Goal: Task Accomplishment & Management: Manage account settings

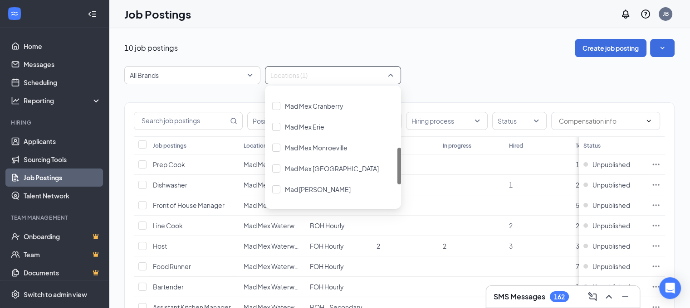
scroll to position [259, 0]
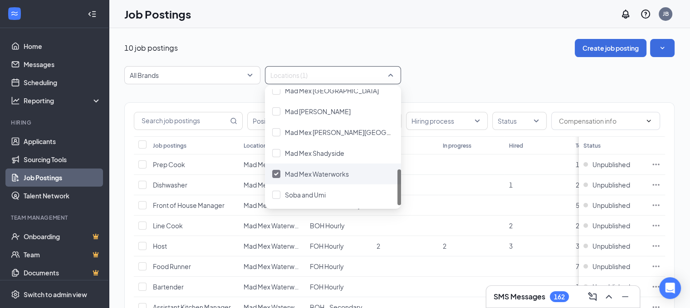
click at [316, 179] on div "Mad Mex Waterworks" at bounding box center [333, 174] width 136 height 21
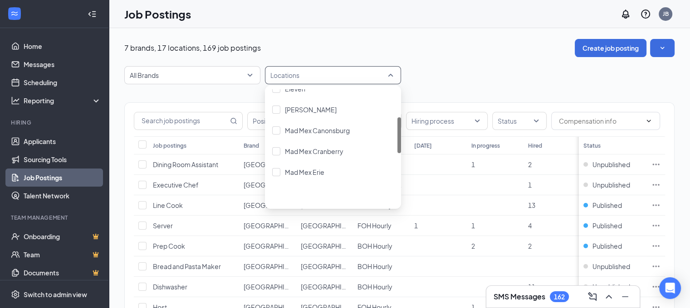
scroll to position [91, 0]
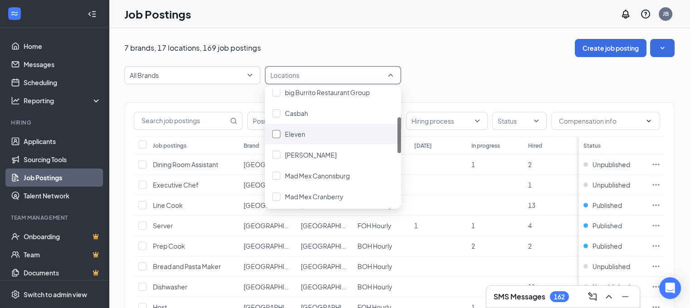
click at [339, 137] on div "Eleven" at bounding box center [333, 134] width 122 height 10
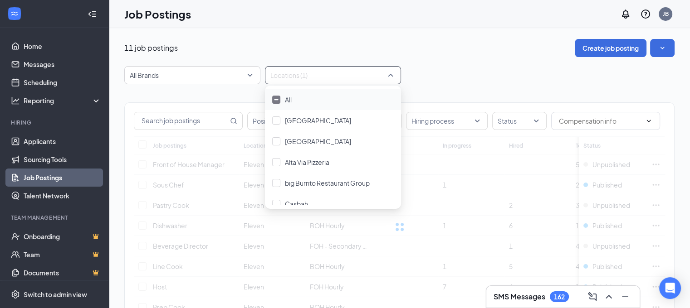
click at [448, 60] on div "11 job postings Create job posting All Brands Locations (1) Positions Departmen…" at bounding box center [399, 229] width 550 height 380
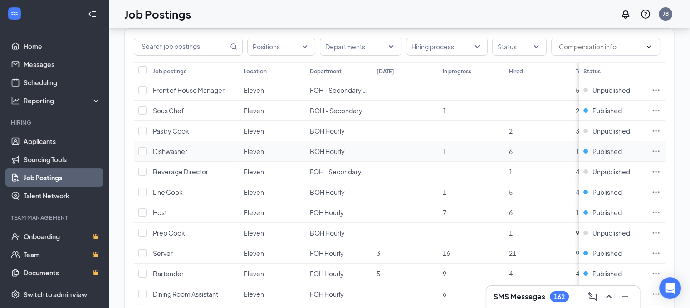
scroll to position [91, 0]
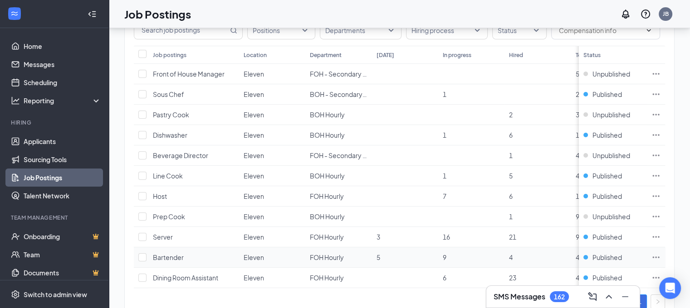
click at [660, 254] on icon "Ellipses" at bounding box center [655, 257] width 9 height 9
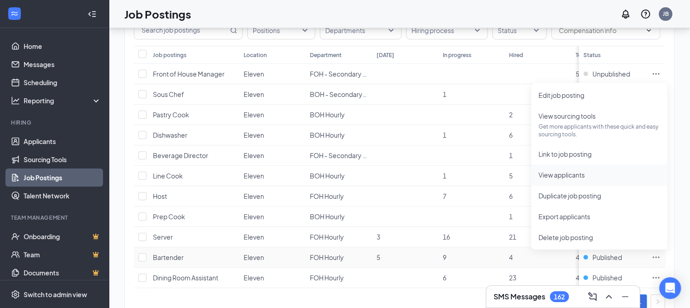
click at [584, 176] on span "View applicants" at bounding box center [561, 175] width 46 height 8
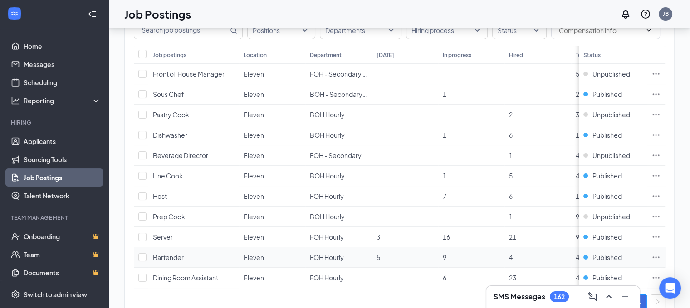
click at [660, 254] on icon "Ellipses" at bounding box center [655, 257] width 9 height 9
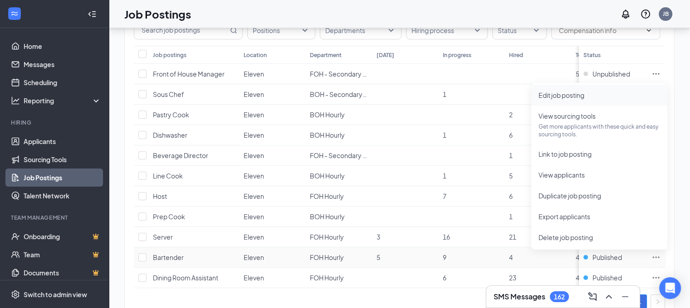
click at [584, 99] on span "Edit job posting" at bounding box center [561, 95] width 46 height 8
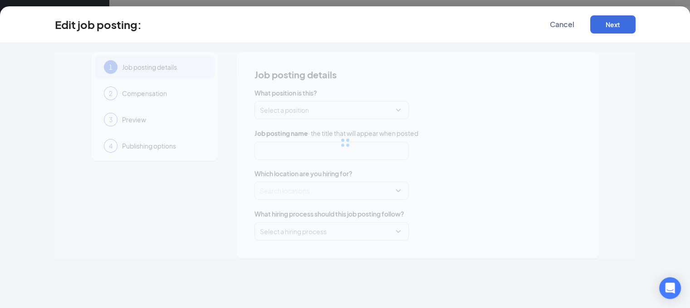
type input "Bartender"
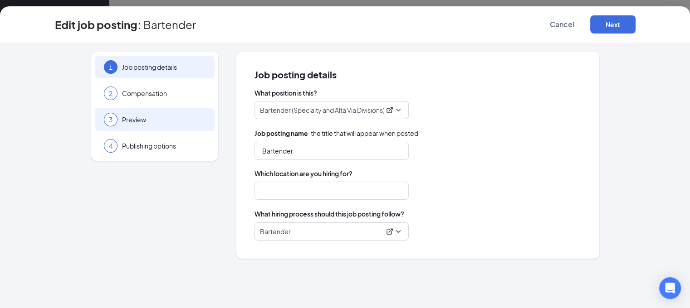
type input "Eleven"
click at [174, 122] on span "Preview" at bounding box center [163, 119] width 83 height 9
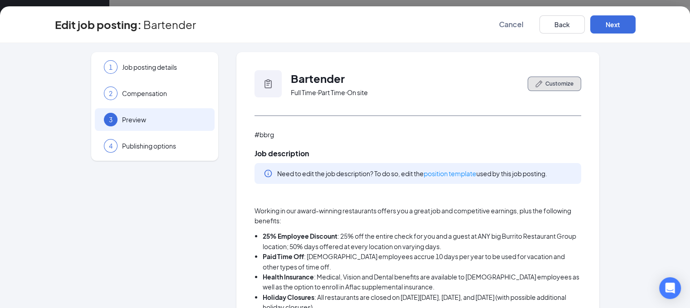
click at [563, 83] on span "Customize" at bounding box center [559, 84] width 28 height 8
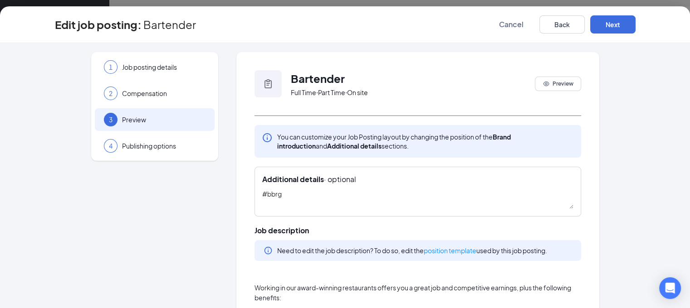
drag, startPoint x: 329, startPoint y: 190, endPoint x: 214, endPoint y: 186, distance: 115.3
click at [650, 34] on div "Edit job posting: Bartender Cancel Back Next" at bounding box center [345, 24] width 690 height 37
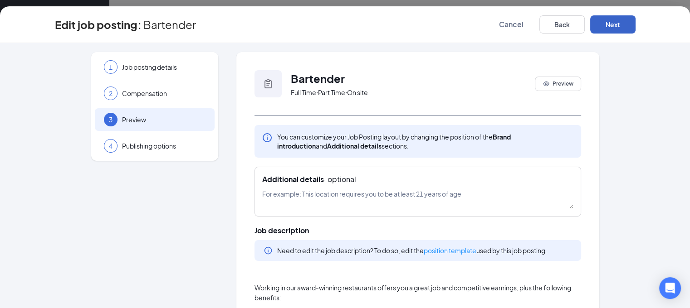
click at [635, 31] on button "Next" at bounding box center [612, 24] width 45 height 18
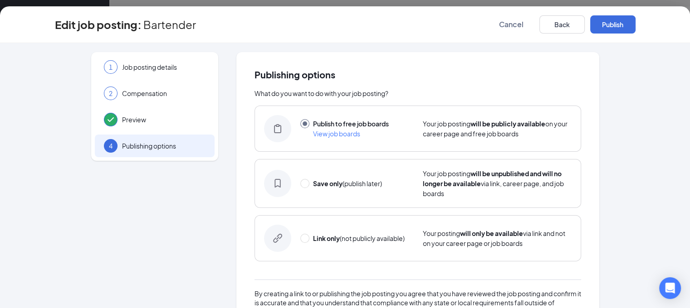
click at [635, 31] on button "Publish" at bounding box center [612, 24] width 45 height 18
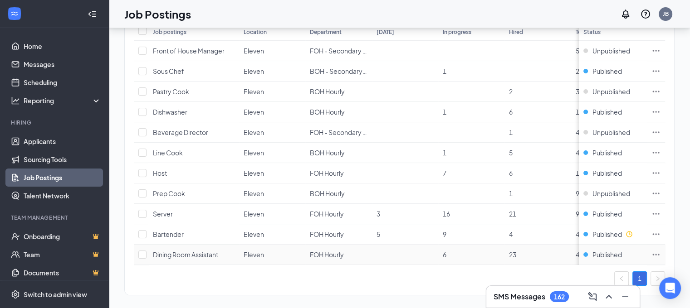
scroll to position [126, 0]
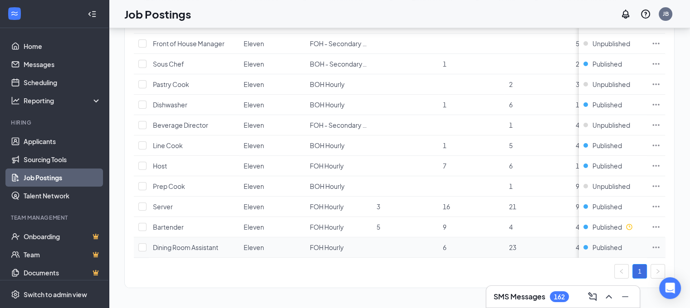
click at [660, 243] on icon "Ellipses" at bounding box center [655, 247] width 9 height 9
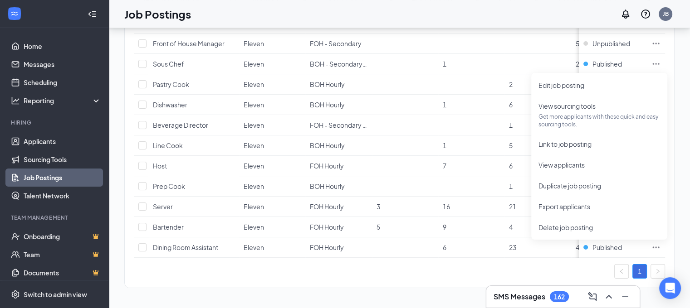
click at [381, 272] on div "1" at bounding box center [399, 271] width 531 height 15
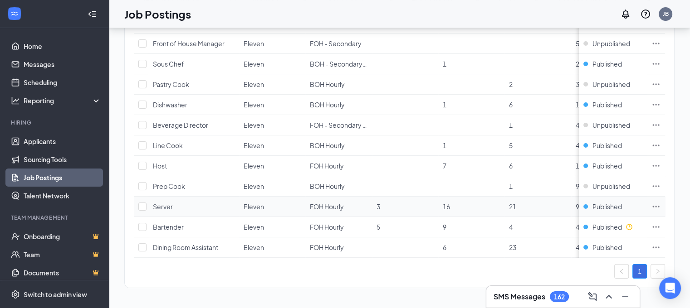
click at [660, 202] on icon "Ellipses" at bounding box center [655, 206] width 9 height 9
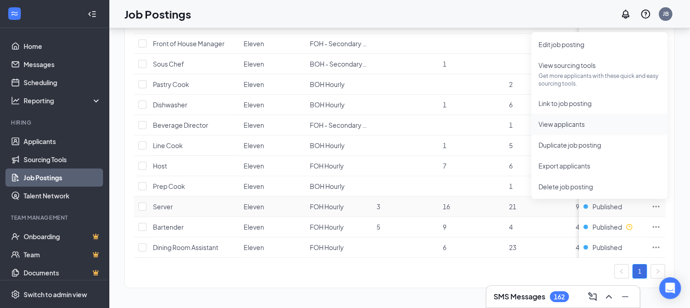
click at [581, 121] on span "View applicants" at bounding box center [561, 124] width 46 height 8
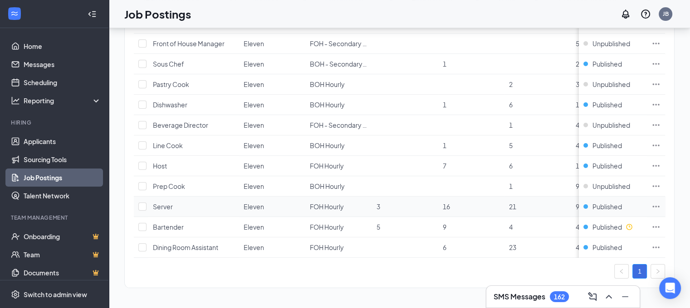
click at [660, 202] on icon "Ellipses" at bounding box center [655, 206] width 9 height 9
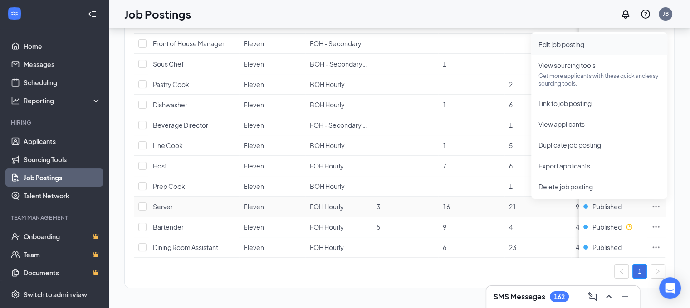
click at [573, 40] on span "Edit job posting" at bounding box center [561, 44] width 46 height 8
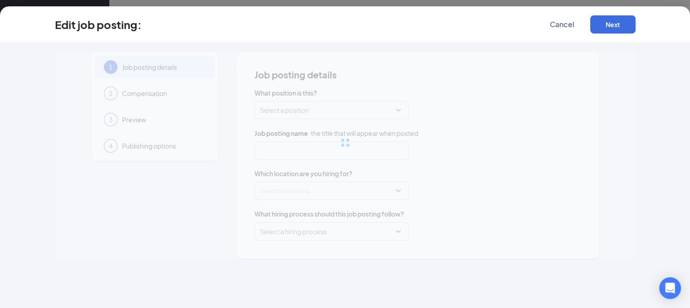
type input "Server"
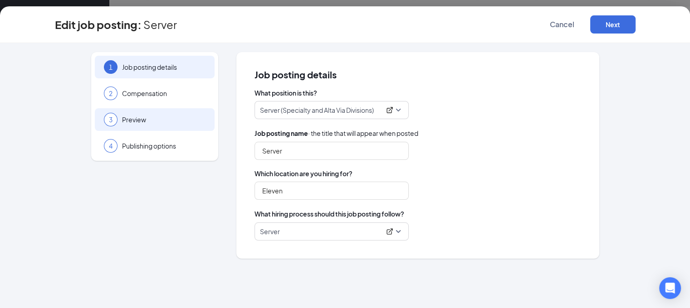
click at [149, 119] on span "Preview" at bounding box center [163, 119] width 83 height 9
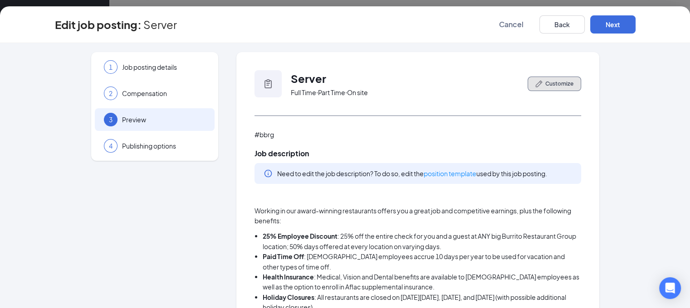
click at [552, 78] on button "Customize" at bounding box center [554, 84] width 54 height 15
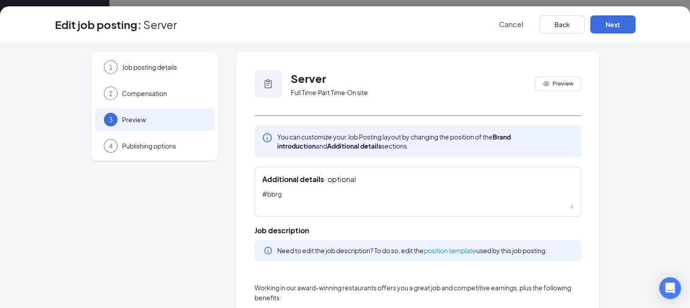
drag, startPoint x: 316, startPoint y: 192, endPoint x: 96, endPoint y: 194, distance: 219.5
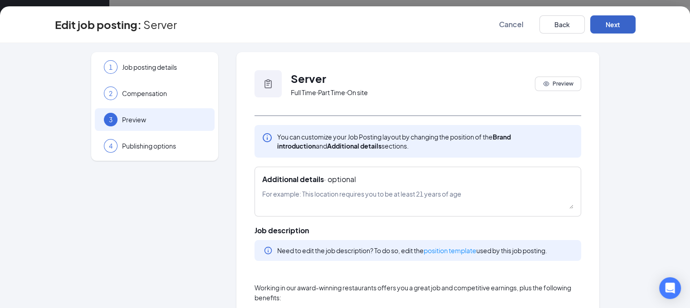
click at [635, 25] on button "Next" at bounding box center [612, 24] width 45 height 18
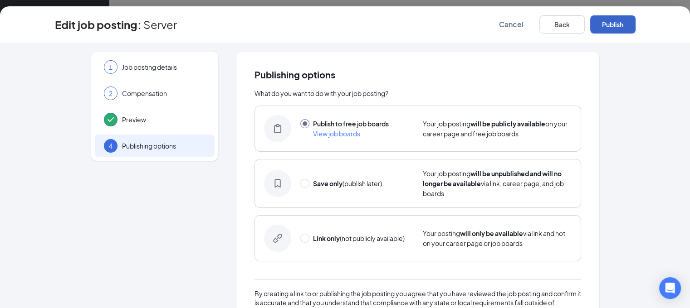
click at [635, 25] on button "Publish" at bounding box center [612, 24] width 45 height 18
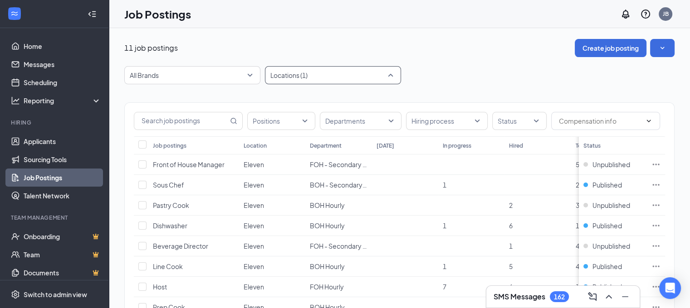
click at [307, 83] on div "Locations (1)" at bounding box center [333, 75] width 136 height 18
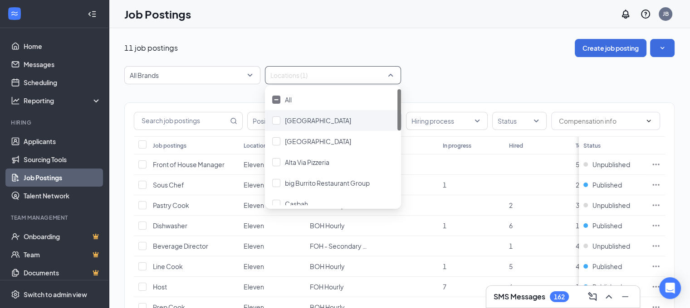
scroll to position [91, 0]
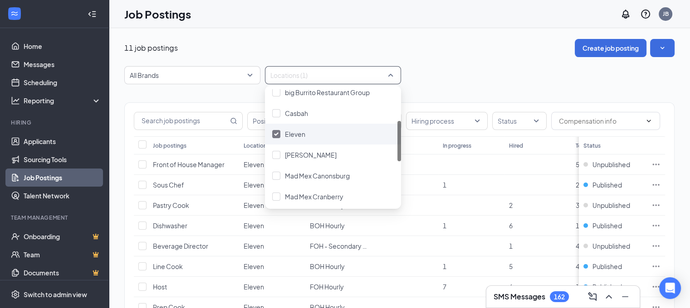
click at [308, 130] on div "Eleven" at bounding box center [333, 134] width 122 height 10
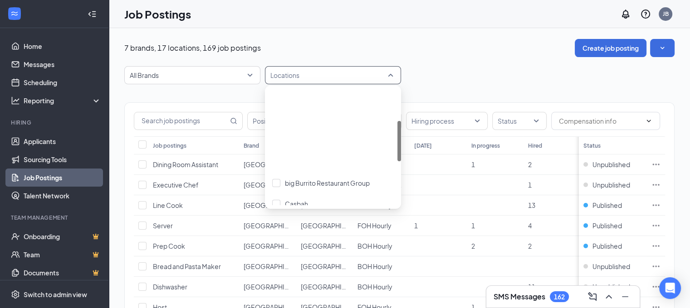
scroll to position [91, 0]
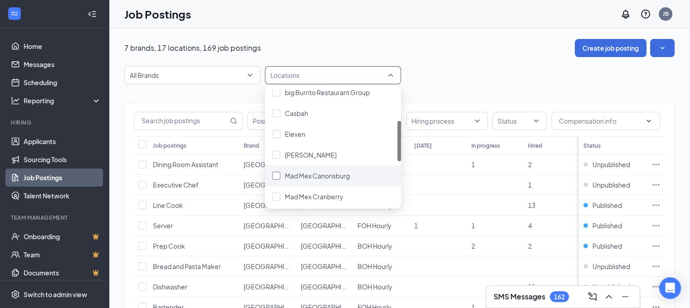
click at [321, 172] on span "Mad Mex Canonsburg" at bounding box center [317, 176] width 65 height 8
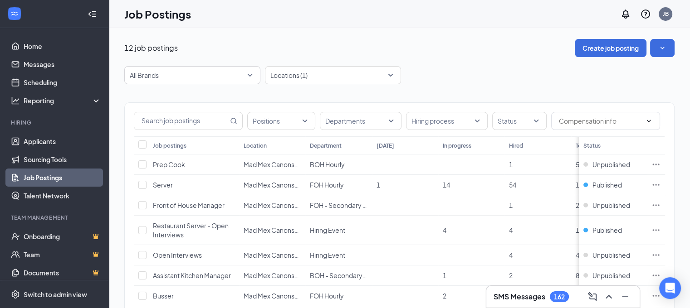
click at [514, 43] on div "12 job postings Create job posting" at bounding box center [399, 48] width 550 height 18
click at [660, 181] on icon "Ellipses" at bounding box center [655, 185] width 9 height 9
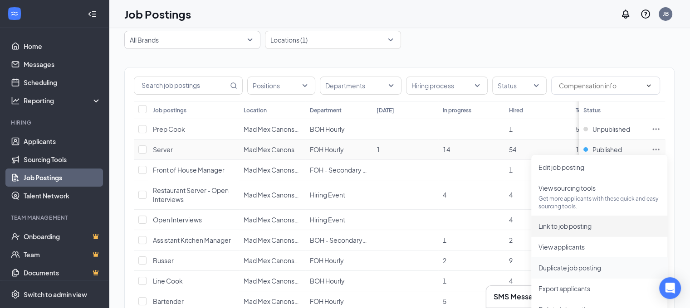
scroll to position [45, 0]
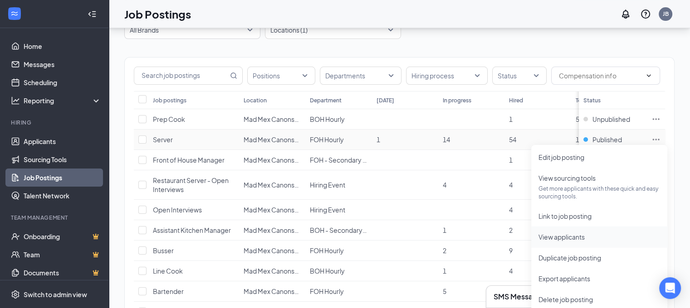
click at [568, 244] on li "View applicants" at bounding box center [599, 237] width 136 height 21
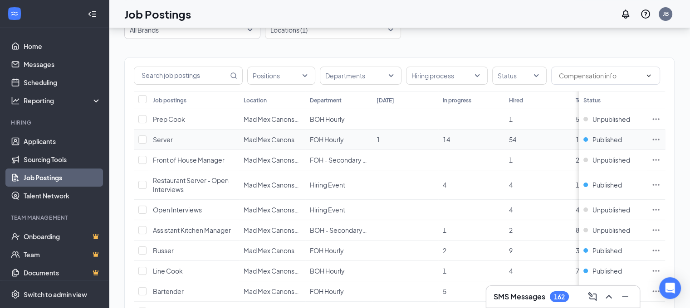
click at [665, 137] on td at bounding box center [656, 140] width 18 height 20
click at [611, 183] on span "Published" at bounding box center [606, 185] width 29 height 9
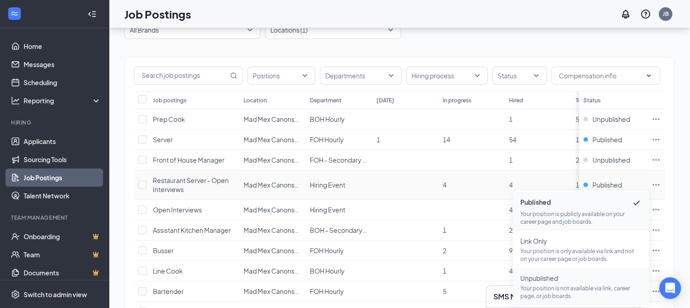
click at [575, 286] on p "Your position is not available via link, career page, or job boards." at bounding box center [581, 292] width 122 height 15
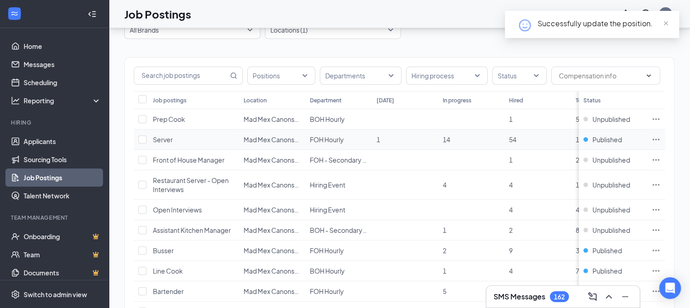
click at [660, 135] on icon "Ellipses" at bounding box center [655, 139] width 9 height 9
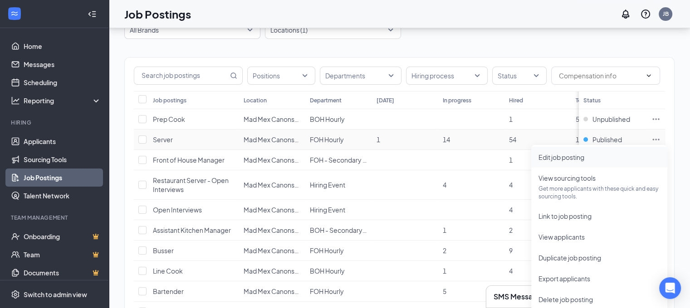
click at [581, 162] on span "Edit job posting" at bounding box center [599, 157] width 122 height 10
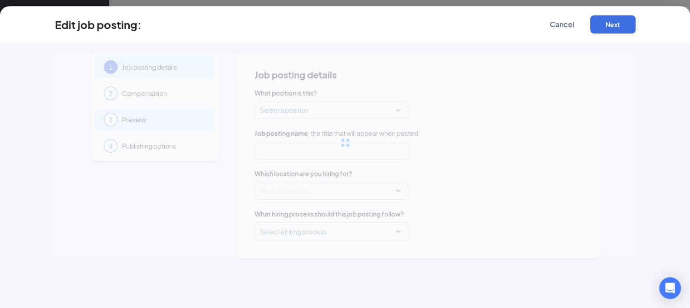
type input "Server"
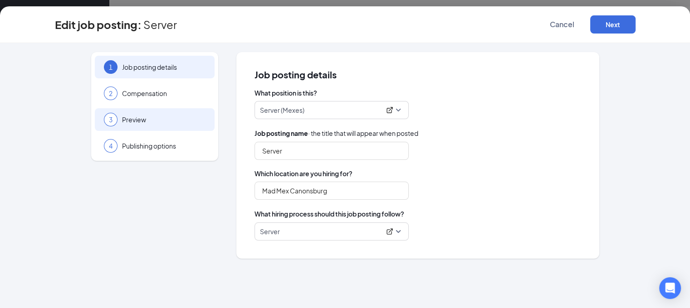
click at [167, 114] on div "3 Preview" at bounding box center [155, 119] width 120 height 23
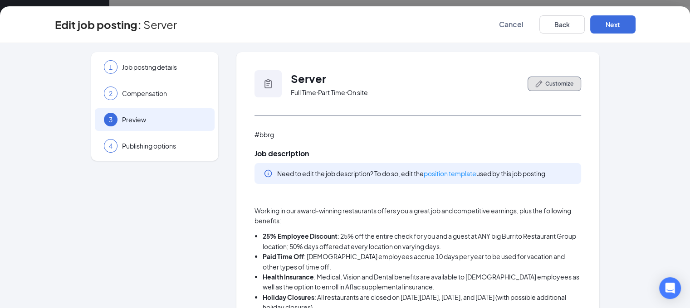
click at [545, 83] on span "Customize" at bounding box center [559, 84] width 28 height 8
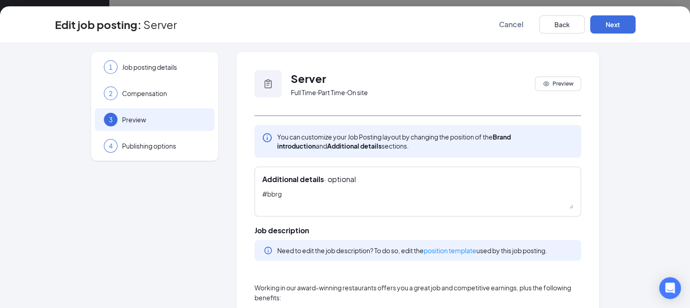
drag, startPoint x: 332, startPoint y: 200, endPoint x: 143, endPoint y: 203, distance: 188.2
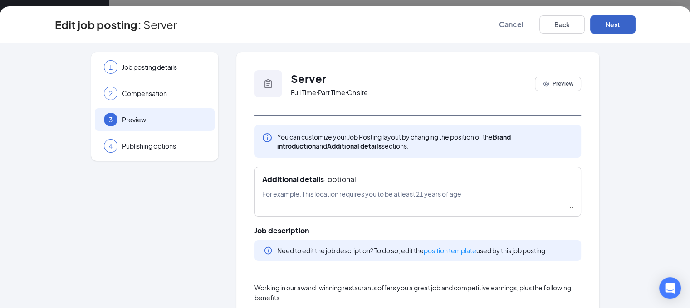
click at [633, 23] on button "Next" at bounding box center [612, 24] width 45 height 18
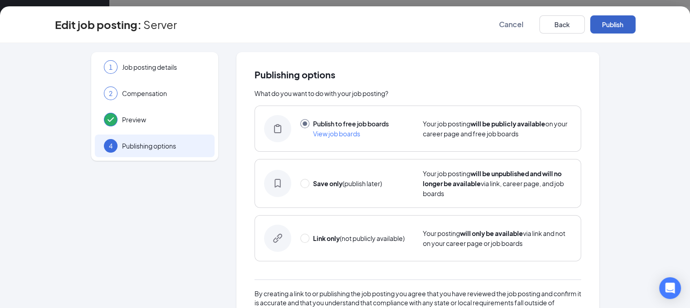
click at [635, 23] on button "Publish" at bounding box center [612, 24] width 45 height 18
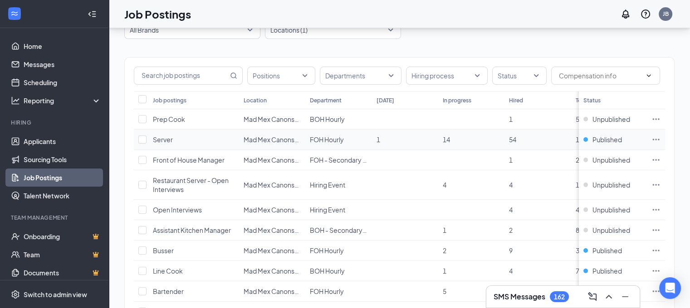
click at [659, 139] on icon "Ellipses" at bounding box center [656, 139] width 7 height 1
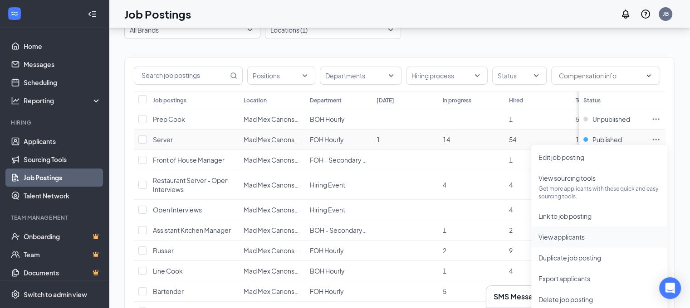
click at [587, 234] on span "View applicants" at bounding box center [599, 237] width 122 height 10
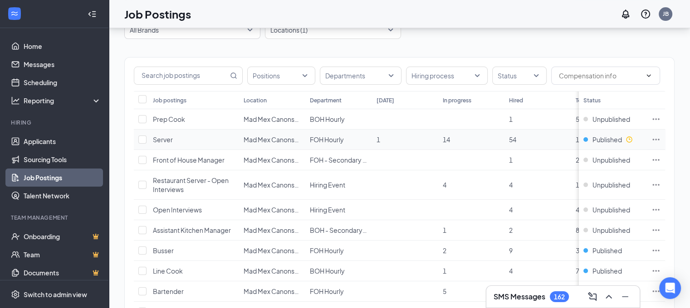
click at [660, 137] on icon "Ellipses" at bounding box center [655, 139] width 9 height 9
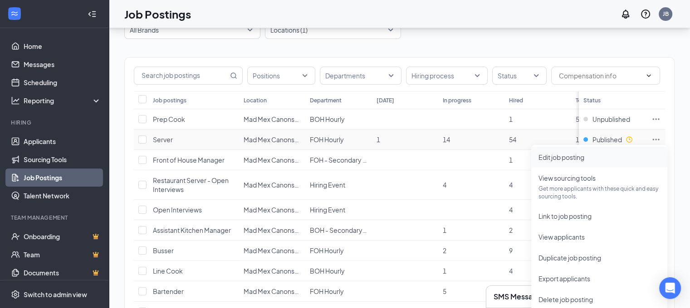
click at [586, 153] on span "Edit job posting" at bounding box center [599, 157] width 122 height 10
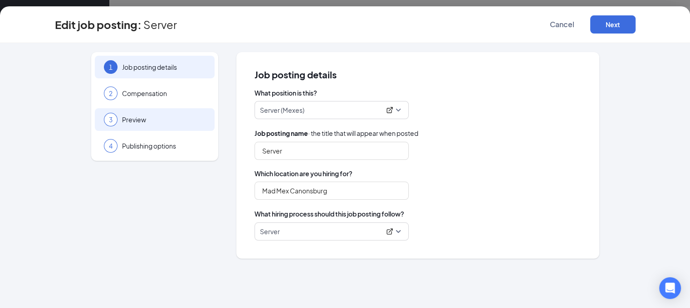
click at [176, 112] on div "3 Preview" at bounding box center [155, 119] width 120 height 23
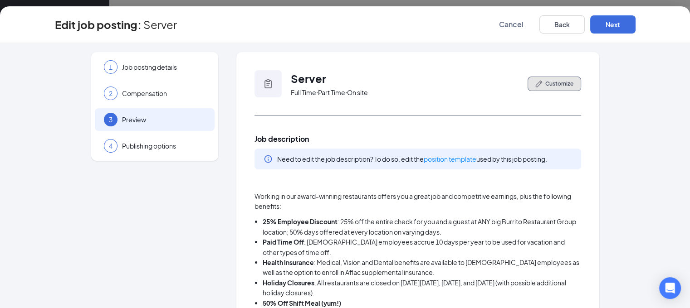
click at [548, 84] on span "Customize" at bounding box center [559, 84] width 28 height 8
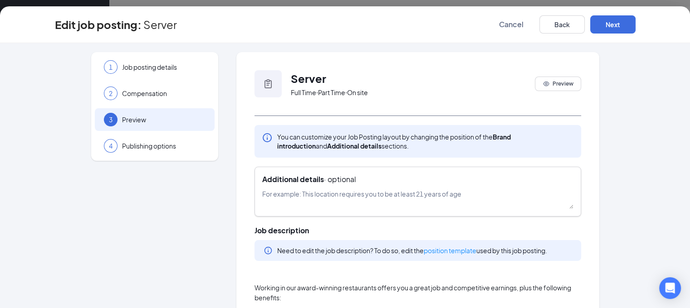
click at [345, 195] on textarea at bounding box center [417, 199] width 311 height 20
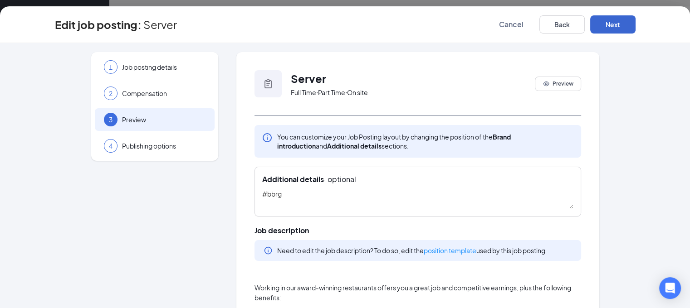
type textarea "#bbrg"
click at [635, 22] on button "Next" at bounding box center [612, 24] width 45 height 18
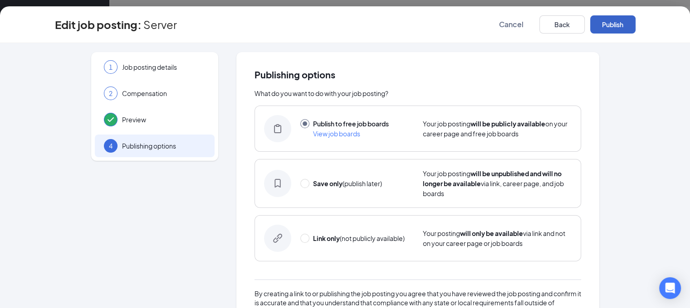
click at [635, 22] on button "Publish" at bounding box center [612, 24] width 45 height 18
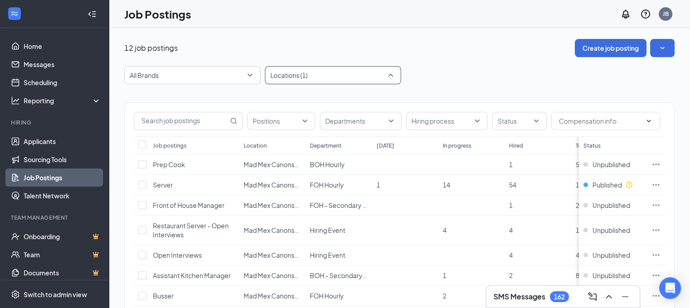
click at [322, 72] on div at bounding box center [328, 75] width 122 height 15
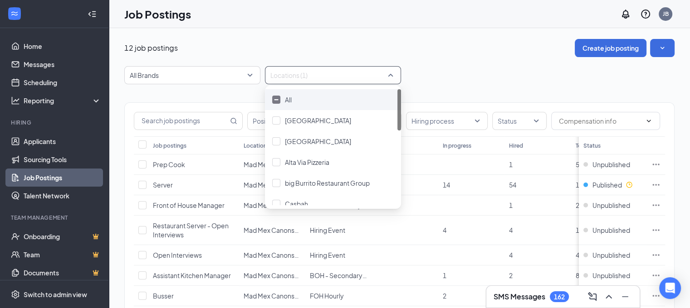
scroll to position [91, 0]
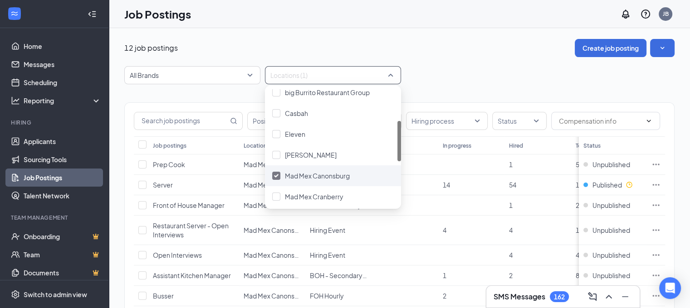
click at [306, 180] on div "Mad Mex Canonsburg" at bounding box center [317, 176] width 65 height 10
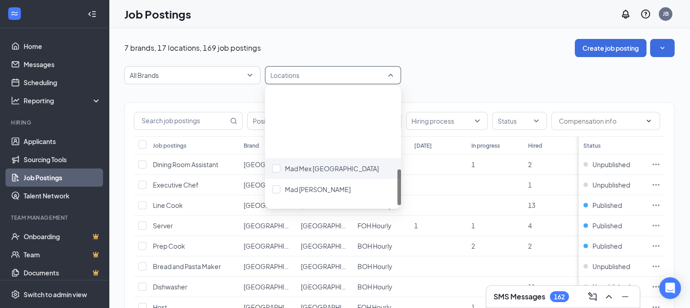
scroll to position [259, 0]
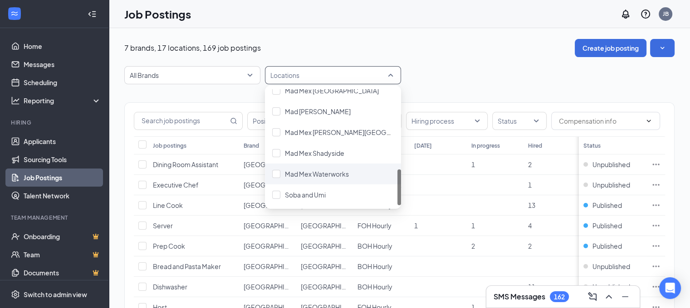
click at [314, 180] on div "Mad Mex Waterworks" at bounding box center [333, 174] width 136 height 21
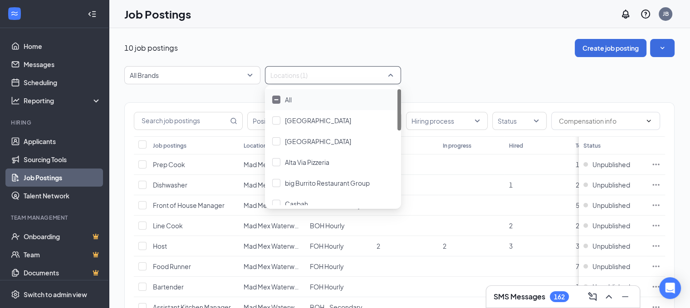
click at [470, 73] on div "All Brands Locations (1)" at bounding box center [399, 75] width 550 height 18
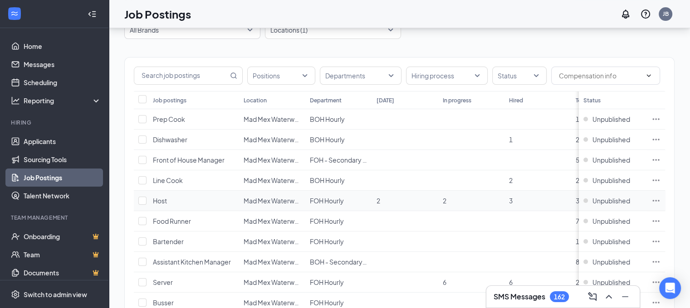
scroll to position [91, 0]
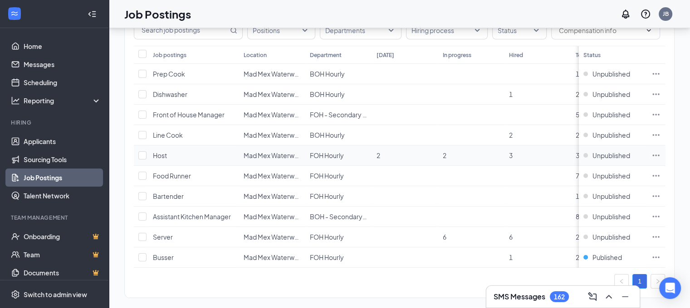
click at [164, 154] on span "Host" at bounding box center [160, 155] width 14 height 8
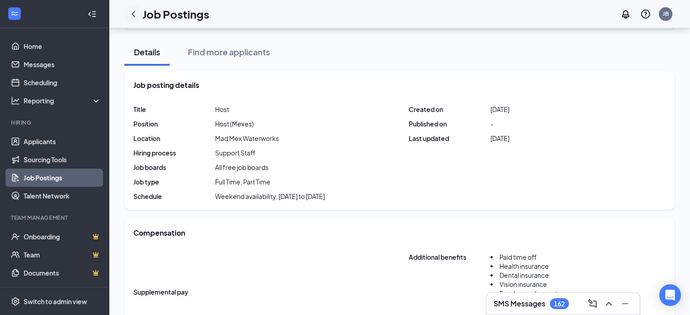
click at [135, 9] on icon "ChevronLeft" at bounding box center [133, 14] width 11 height 11
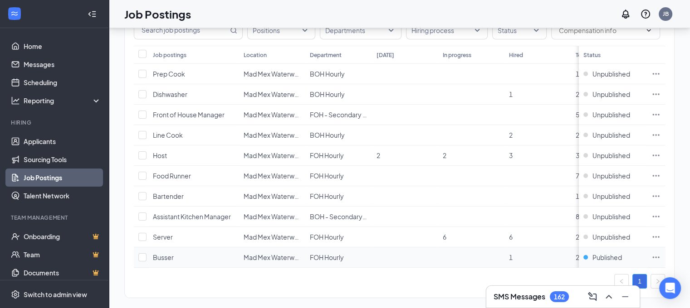
click at [659, 257] on icon "Ellipses" at bounding box center [656, 257] width 7 height 1
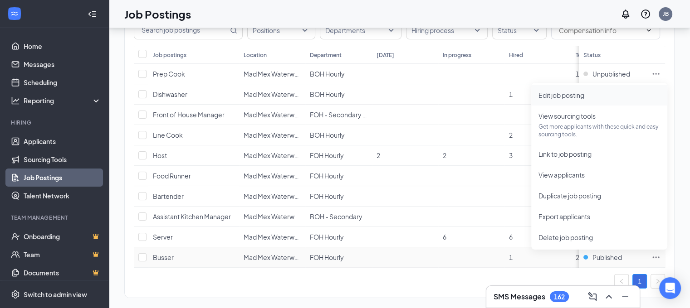
click at [628, 92] on span "Edit job posting" at bounding box center [599, 95] width 122 height 10
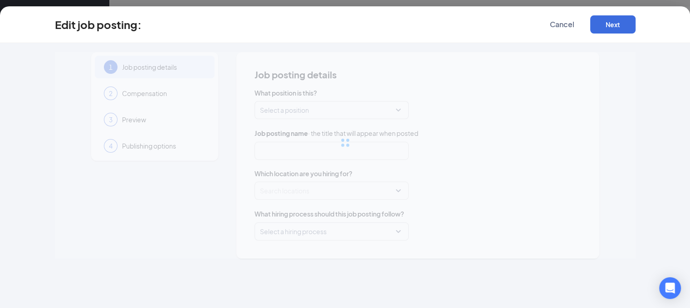
type input "Busser"
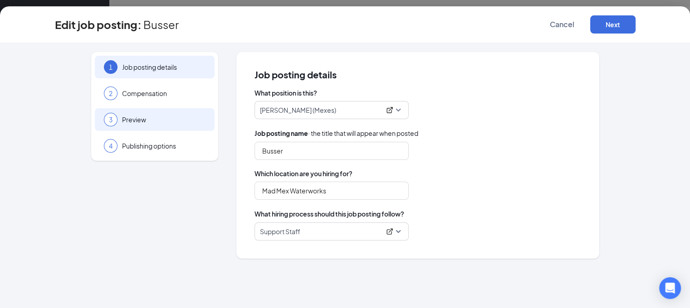
click at [180, 108] on div "3 Preview" at bounding box center [155, 119] width 120 height 23
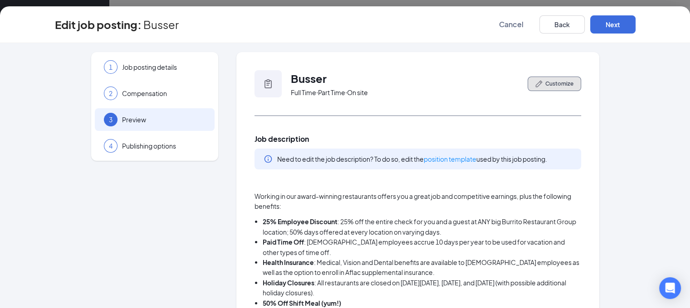
click at [540, 87] on button "Customize" at bounding box center [554, 84] width 54 height 15
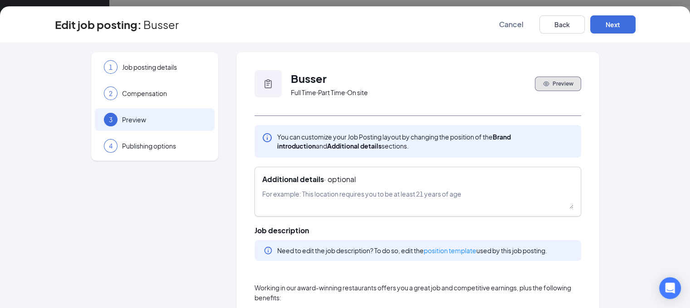
click at [298, 188] on div "Additional details · optional" at bounding box center [417, 192] width 327 height 50
click at [298, 190] on textarea at bounding box center [417, 199] width 311 height 20
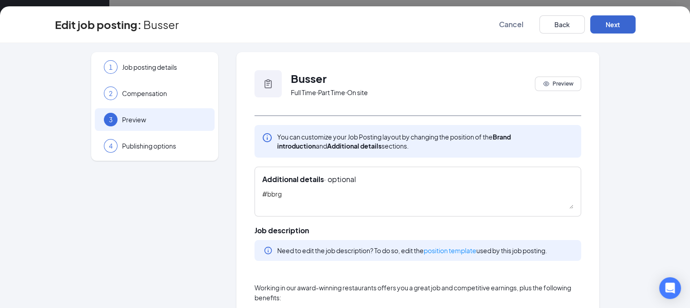
type textarea "#bbrg"
click at [635, 32] on button "Next" at bounding box center [612, 24] width 45 height 18
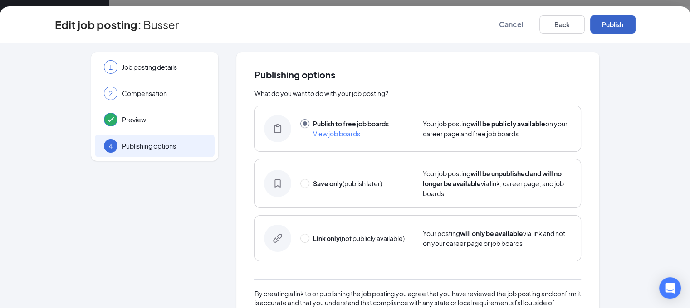
click at [635, 32] on button "Publish" at bounding box center [612, 24] width 45 height 18
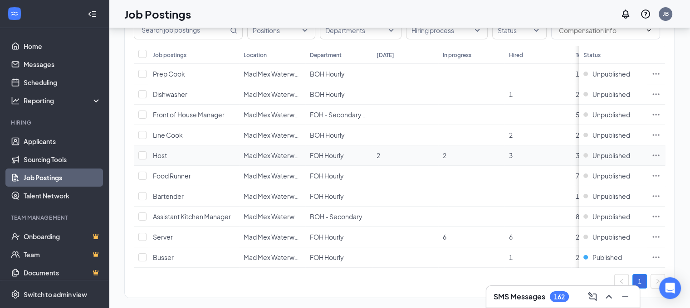
click at [660, 154] on icon "Ellipses" at bounding box center [655, 155] width 9 height 9
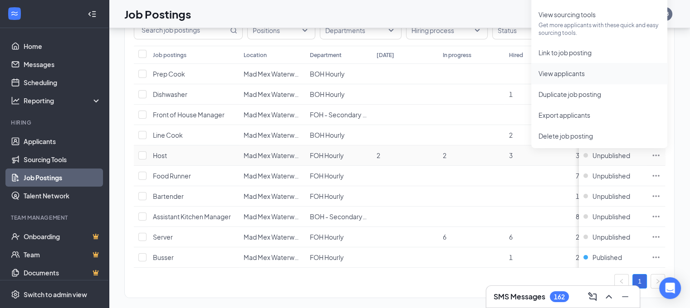
click at [564, 79] on li "View applicants" at bounding box center [599, 73] width 136 height 21
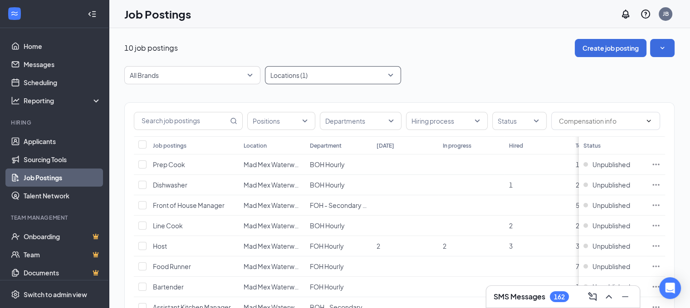
click at [342, 71] on div at bounding box center [328, 75] width 122 height 15
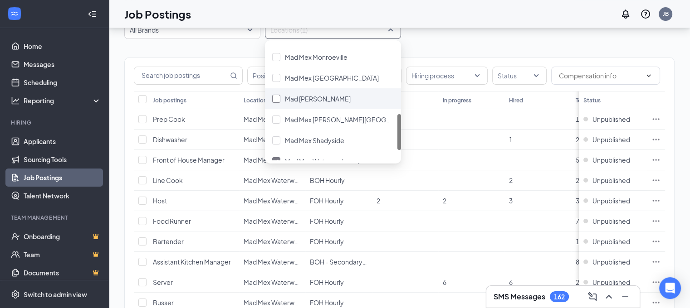
scroll to position [259, 0]
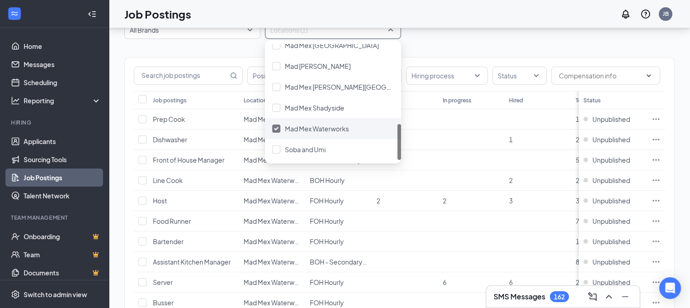
click at [335, 121] on div "Mad Mex Waterworks" at bounding box center [333, 128] width 136 height 21
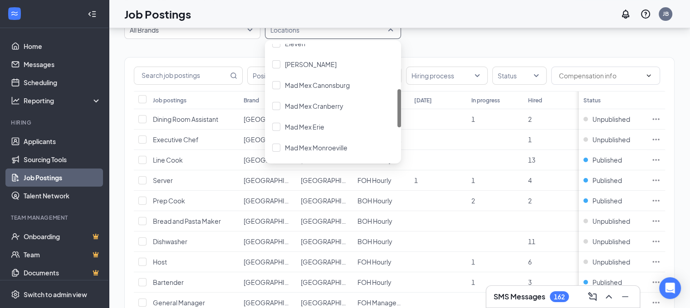
scroll to position [181, 0]
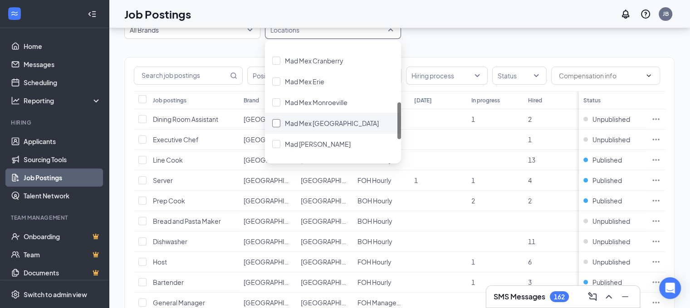
click at [332, 126] on span "Mad Mex North Hills" at bounding box center [332, 123] width 94 height 8
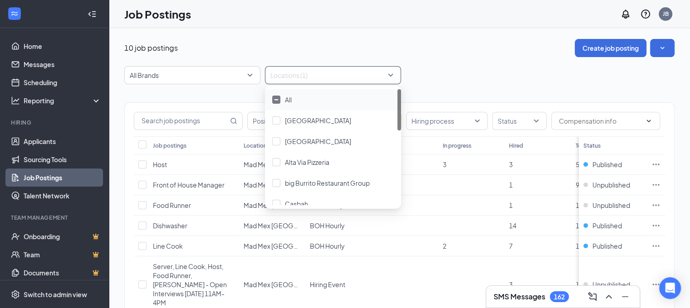
click at [440, 64] on div "10 job postings Create job posting All Brands Locations (1) Positions Departmen…" at bounding box center [399, 237] width 550 height 396
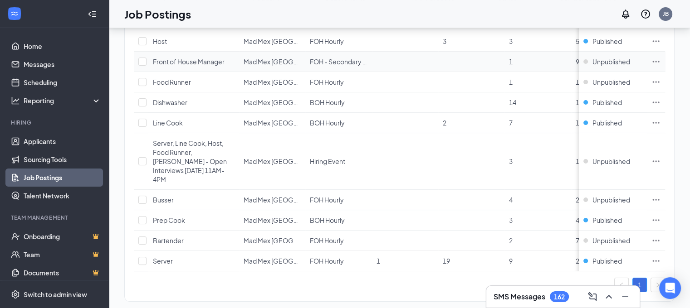
scroll to position [133, 0]
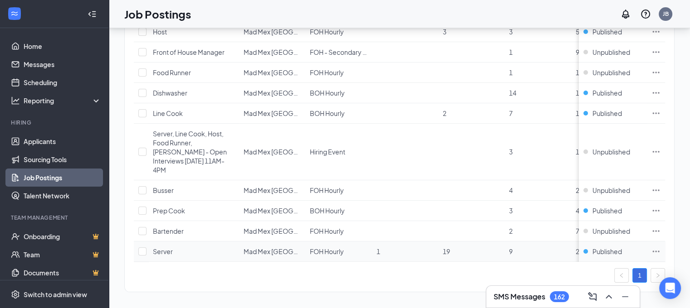
click at [658, 247] on icon "Ellipses" at bounding box center [655, 251] width 9 height 9
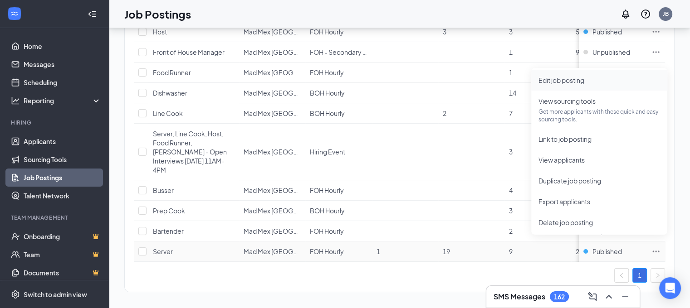
click at [595, 74] on li "Edit job posting" at bounding box center [599, 80] width 136 height 21
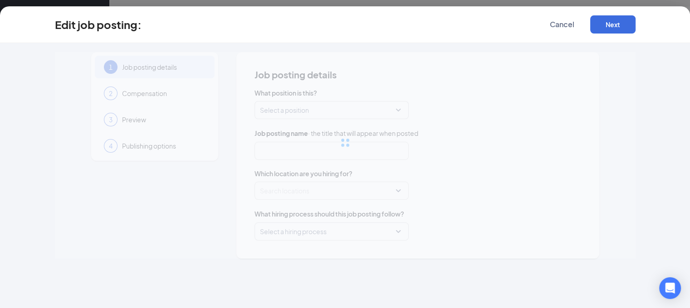
type input "Server"
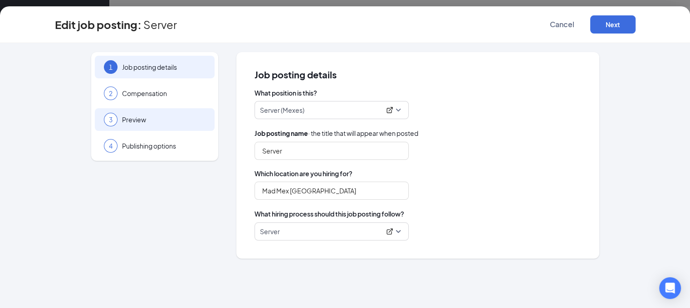
click at [163, 117] on span "Preview" at bounding box center [163, 119] width 83 height 9
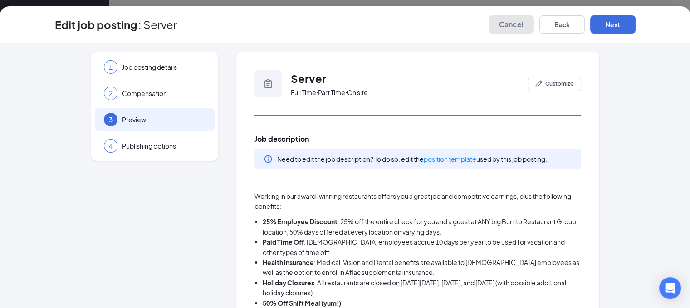
drag, startPoint x: 547, startPoint y: 17, endPoint x: 545, endPoint y: 25, distance: 8.2
click at [534, 20] on button "Cancel" at bounding box center [510, 24] width 45 height 18
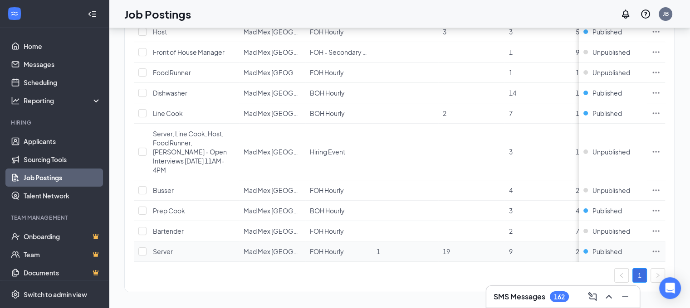
click at [659, 247] on icon "Ellipses" at bounding box center [655, 251] width 9 height 9
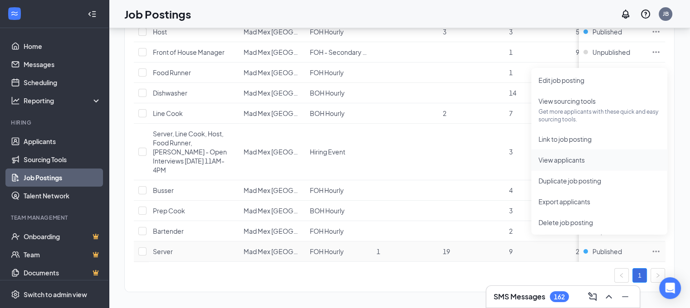
click at [581, 156] on span "View applicants" at bounding box center [561, 160] width 46 height 8
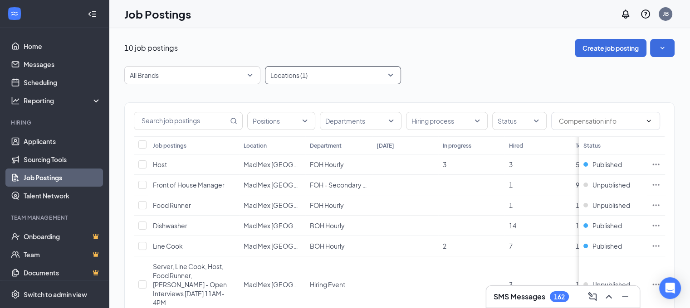
click at [331, 78] on div at bounding box center [328, 75] width 122 height 15
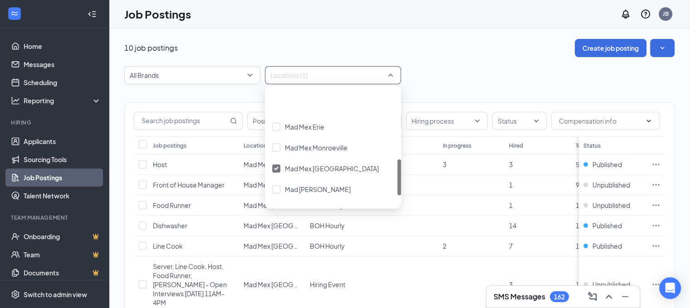
scroll to position [227, 0]
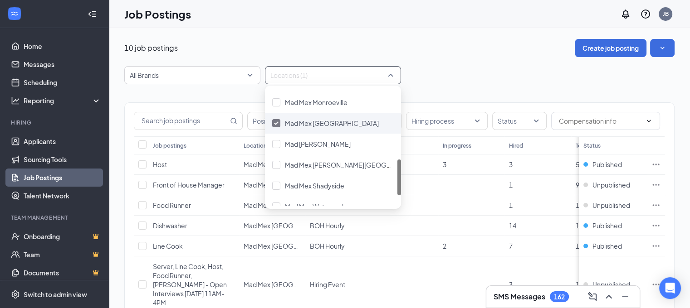
click at [321, 132] on div "Mad Mex North Hills" at bounding box center [333, 123] width 136 height 21
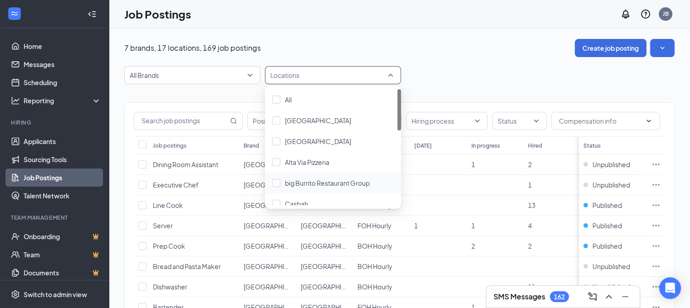
scroll to position [45, 0]
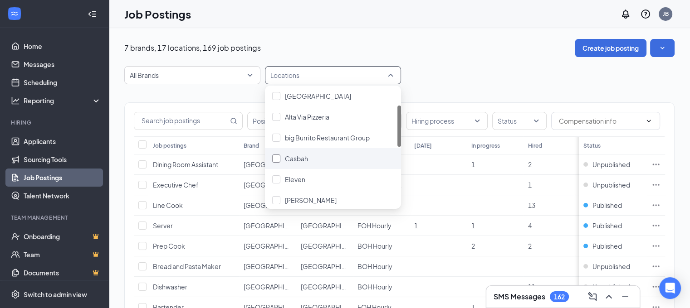
click at [317, 156] on div "Casbah" at bounding box center [333, 159] width 122 height 10
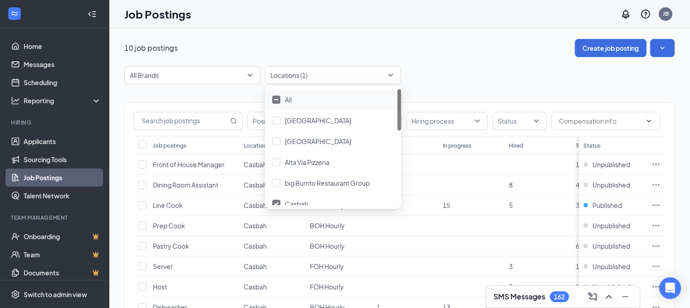
click at [451, 33] on div "10 job postings Create job posting All Brands Locations (1) Positions Departmen…" at bounding box center [399, 227] width 581 height 399
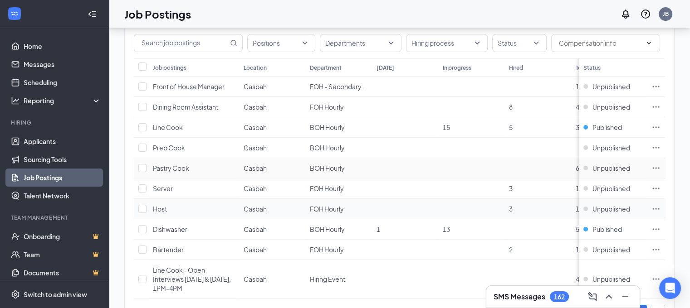
scroll to position [91, 0]
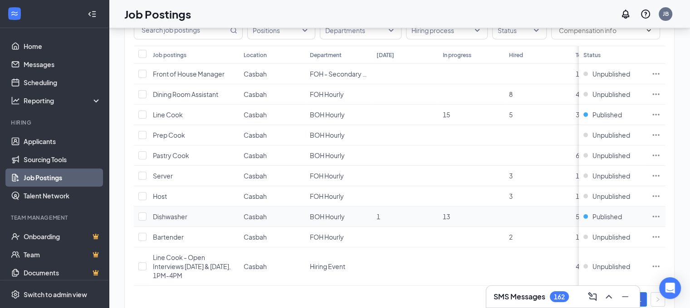
click at [659, 216] on icon "Ellipses" at bounding box center [656, 216] width 7 height 1
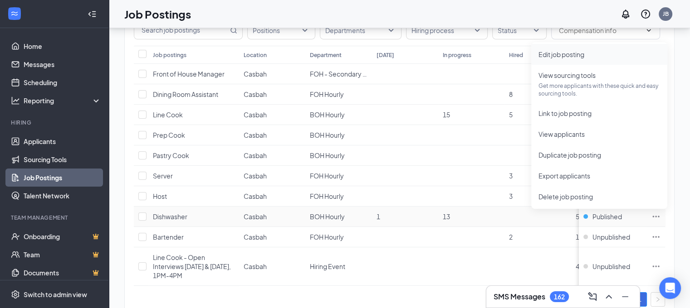
click at [581, 52] on span "Edit job posting" at bounding box center [561, 54] width 46 height 8
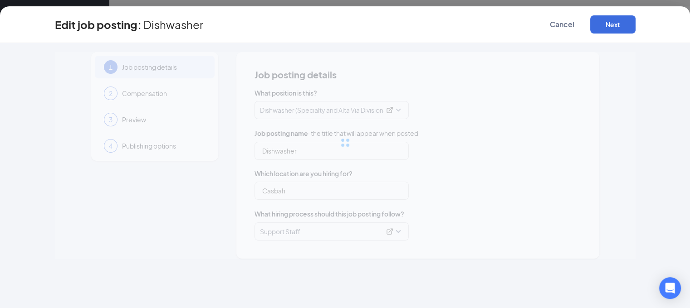
type input "Dishwasher"
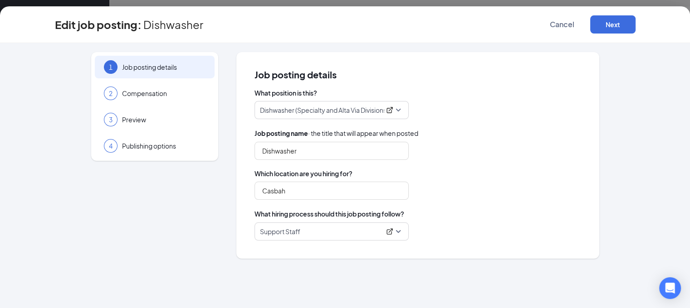
click at [181, 107] on div "1 Job posting details 2 Compensation 3 Preview 4 Publishing options" at bounding box center [154, 106] width 127 height 109
click at [182, 113] on div "3 Preview" at bounding box center [155, 119] width 120 height 23
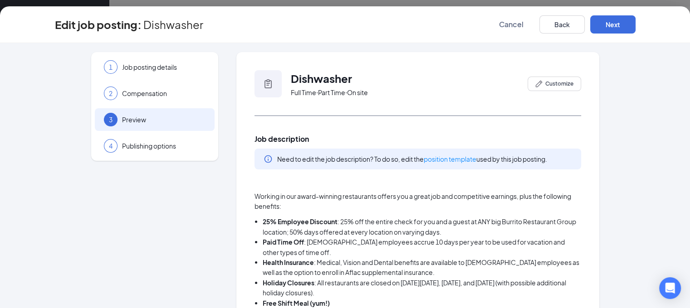
click at [550, 34] on div "Edit job posting: Dishwasher Cancel Back Next" at bounding box center [345, 24] width 690 height 37
click at [523, 28] on span "Cancel" at bounding box center [511, 24] width 24 height 9
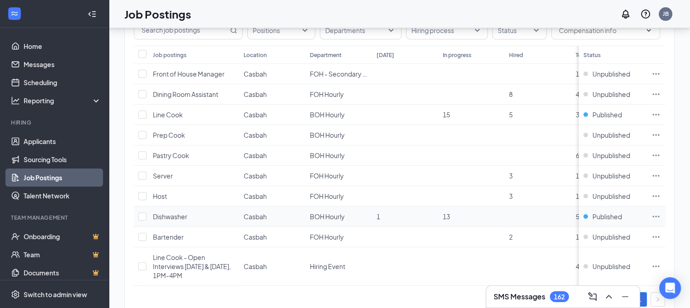
click at [660, 214] on icon "Ellipses" at bounding box center [655, 216] width 9 height 9
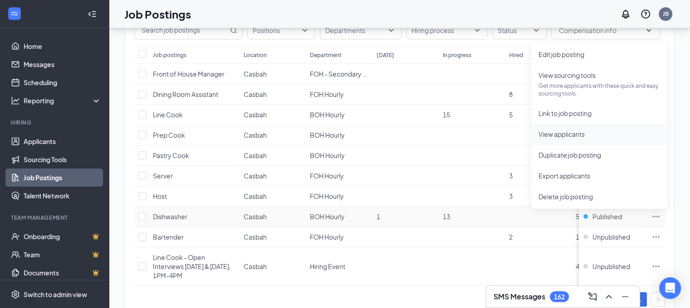
click at [567, 136] on span "View applicants" at bounding box center [561, 134] width 46 height 8
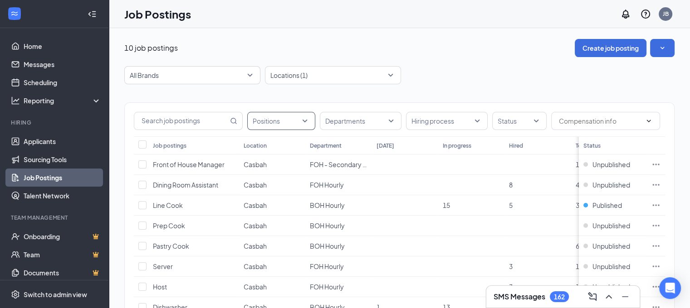
drag, startPoint x: 293, startPoint y: 82, endPoint x: 299, endPoint y: 128, distance: 47.1
click at [293, 82] on div at bounding box center [328, 75] width 122 height 15
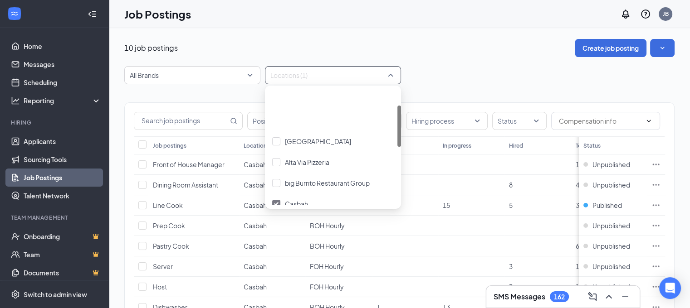
scroll to position [45, 0]
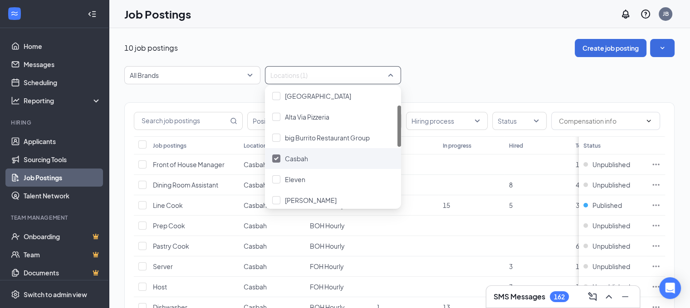
click at [296, 167] on div "Casbah" at bounding box center [333, 158] width 136 height 21
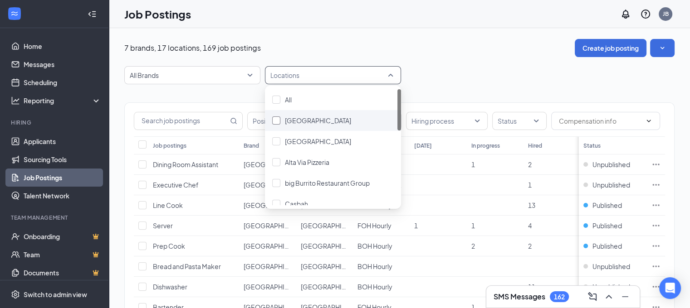
click at [325, 125] on div "[GEOGRAPHIC_DATA]" at bounding box center [318, 121] width 66 height 10
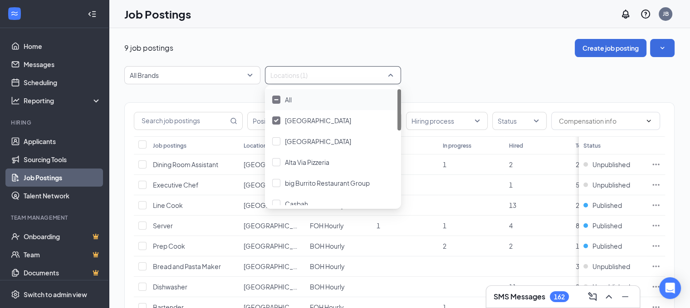
click at [453, 56] on div "9 job postings Create job posting" at bounding box center [399, 48] width 550 height 18
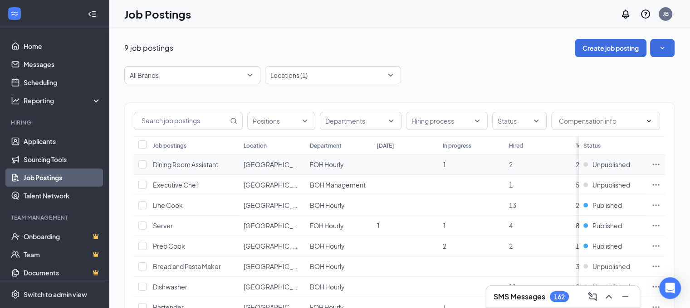
scroll to position [45, 0]
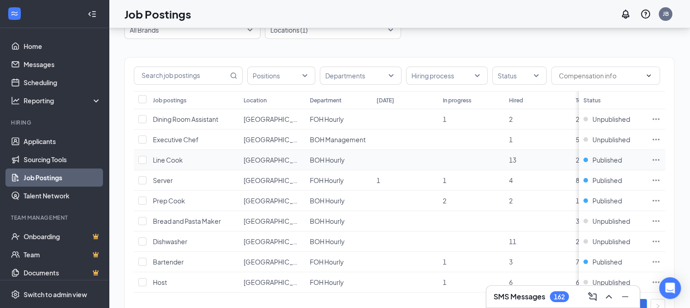
click at [660, 156] on icon "Ellipses" at bounding box center [655, 160] width 9 height 9
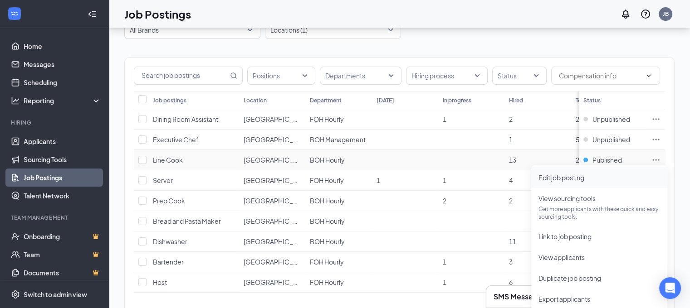
drag, startPoint x: 590, startPoint y: 172, endPoint x: 556, endPoint y: 172, distance: 33.6
click at [591, 174] on span "Edit job posting" at bounding box center [599, 178] width 122 height 10
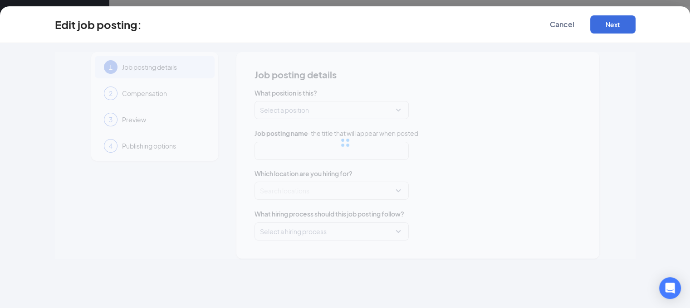
type input "Line Cook"
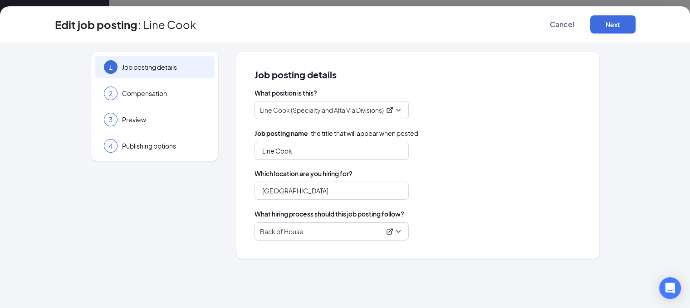
click at [152, 107] on div "1 Job posting details 2 Compensation 3 Preview 4 Publishing options" at bounding box center [154, 106] width 127 height 109
click at [154, 124] on div "3 Preview" at bounding box center [155, 119] width 120 height 23
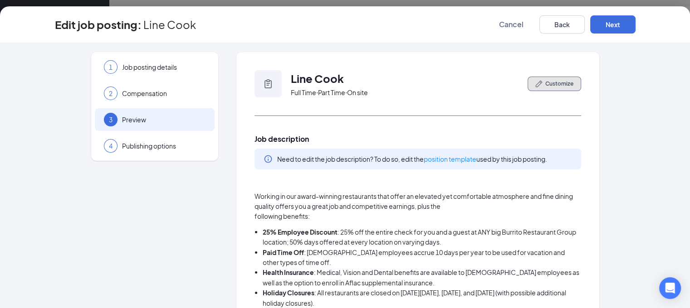
click at [542, 90] on button "Customize" at bounding box center [554, 84] width 54 height 15
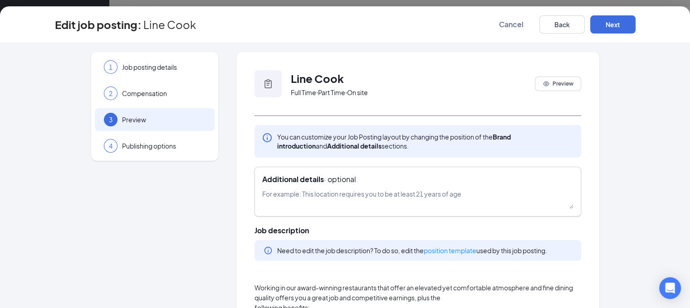
click at [359, 190] on textarea at bounding box center [417, 199] width 311 height 20
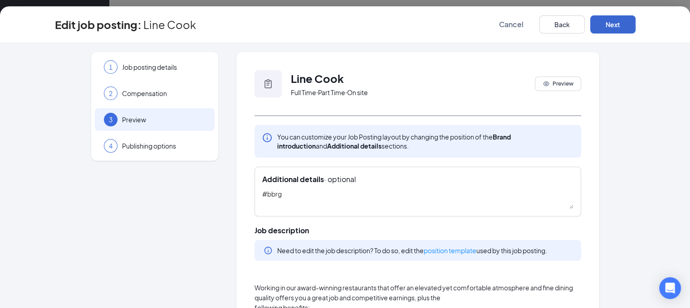
type textarea "#bbrg"
click at [635, 28] on button "Next" at bounding box center [612, 24] width 45 height 18
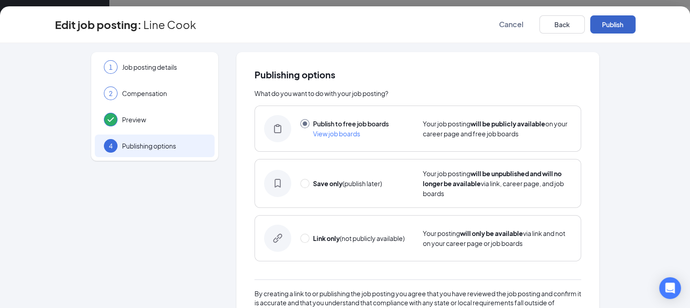
click at [635, 28] on button "Publish" at bounding box center [612, 24] width 45 height 18
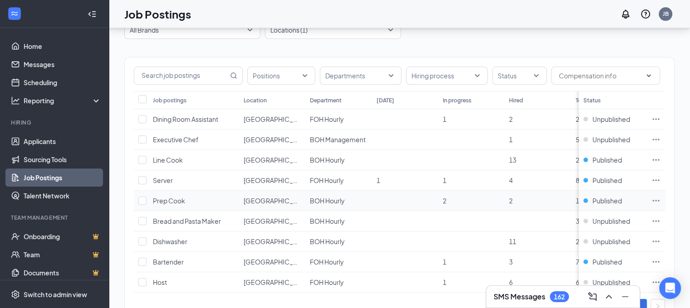
click at [660, 199] on icon "Ellipses" at bounding box center [655, 200] width 9 height 9
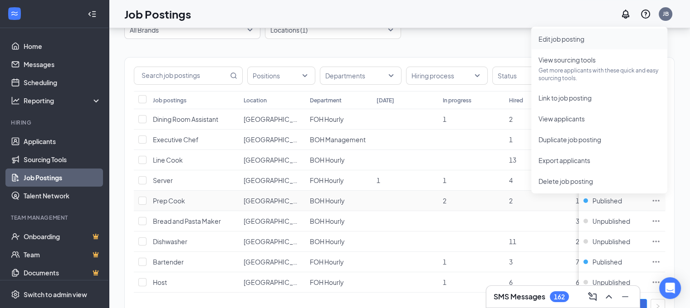
click at [617, 34] on span "Edit job posting" at bounding box center [599, 39] width 122 height 10
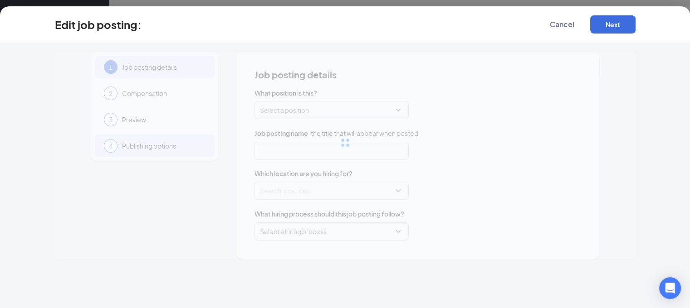
type input "Prep Cook"
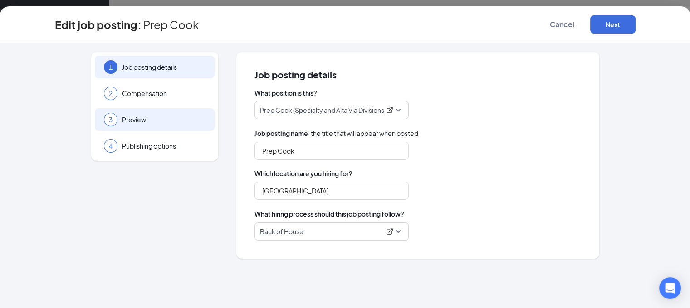
click at [160, 124] on div "3 Preview" at bounding box center [155, 119] width 120 height 23
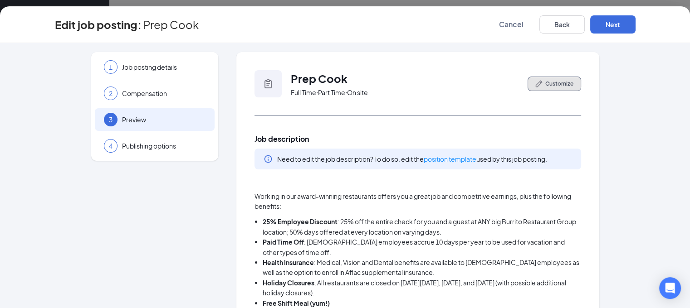
click at [562, 88] on button "Customize" at bounding box center [554, 84] width 54 height 15
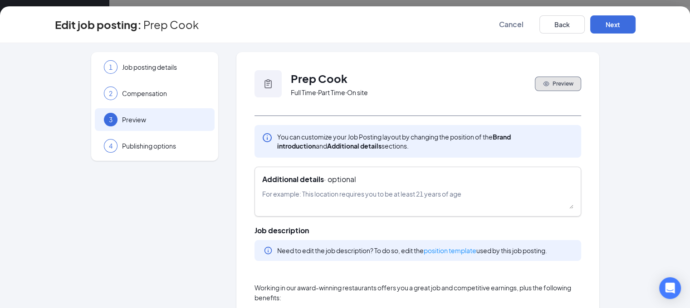
click at [396, 183] on div "Additional details · optional" at bounding box center [417, 180] width 311 height 10
click at [390, 193] on textarea at bounding box center [417, 199] width 311 height 20
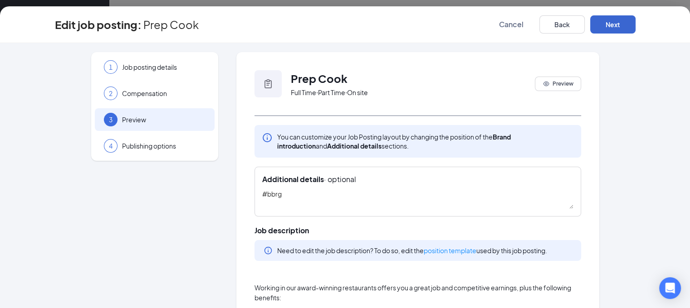
type textarea "#bbrg"
click at [633, 27] on button "Next" at bounding box center [612, 24] width 45 height 18
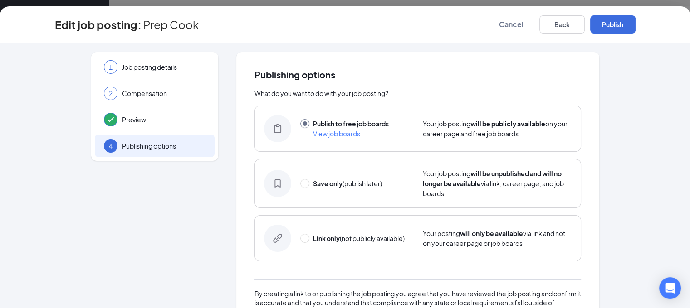
click at [633, 27] on button "Publish" at bounding box center [612, 24] width 45 height 18
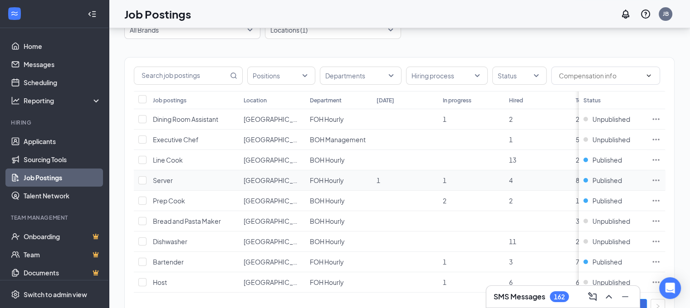
click at [659, 178] on icon "Ellipses" at bounding box center [655, 180] width 9 height 9
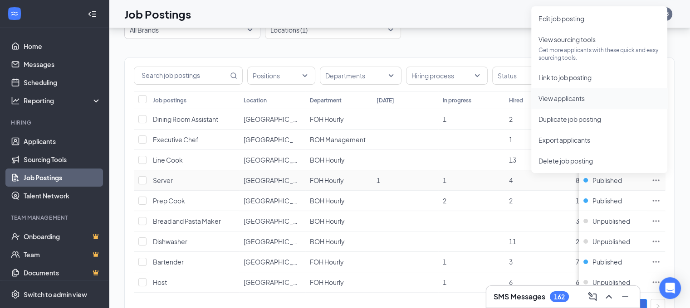
click at [584, 103] on span "View applicants" at bounding box center [599, 98] width 122 height 10
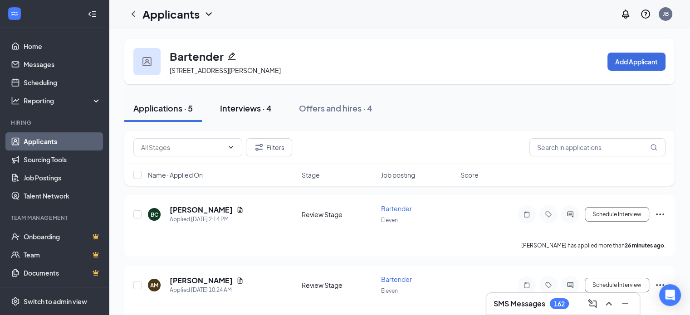
click at [249, 117] on button "Interviews · 4" at bounding box center [246, 108] width 70 height 27
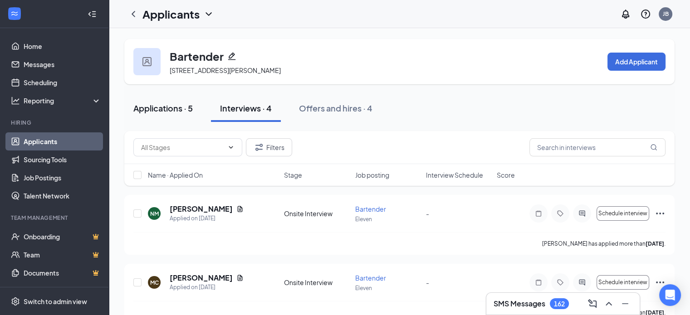
click at [186, 105] on div "Applications · 5" at bounding box center [162, 108] width 59 height 11
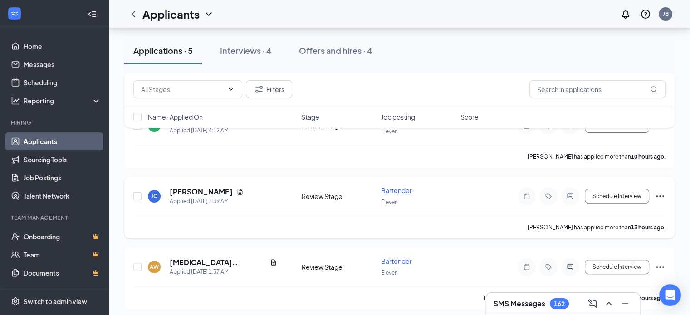
scroll to position [4, 0]
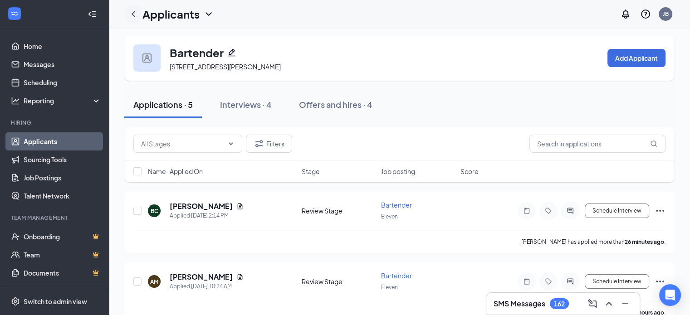
click at [131, 17] on icon "ChevronLeft" at bounding box center [133, 14] width 11 height 11
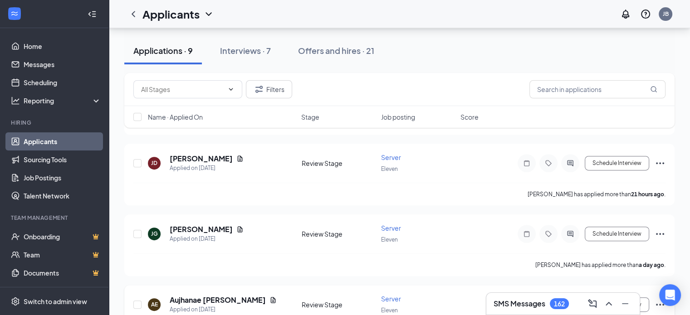
scroll to position [509, 0]
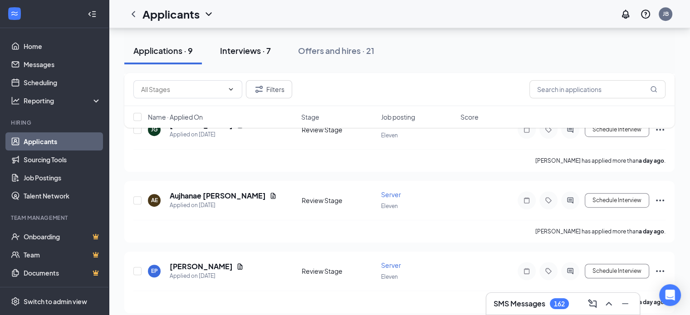
click at [242, 39] on button "Interviews · 7" at bounding box center [245, 50] width 69 height 27
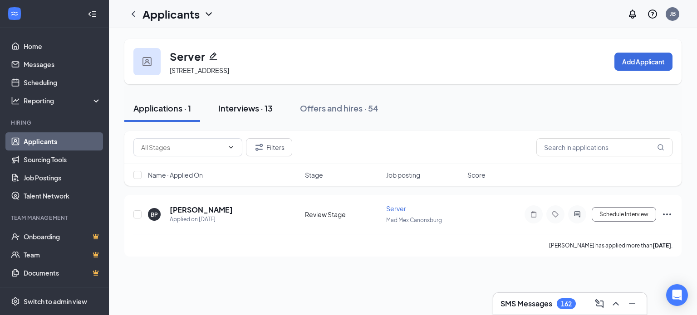
click at [250, 107] on div "Interviews · 13" at bounding box center [245, 108] width 54 height 11
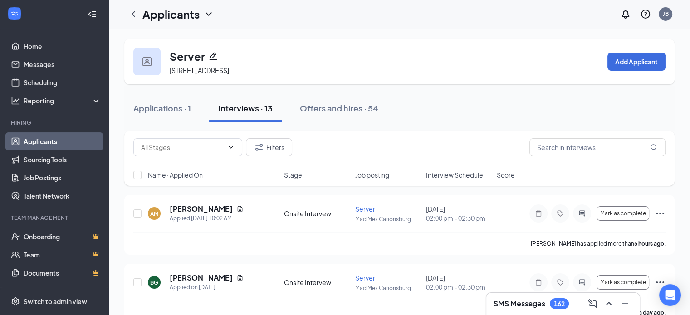
click at [459, 182] on div "Name · Applied On Stage Job posting Interview Schedule Score" at bounding box center [399, 175] width 550 height 22
click at [461, 177] on span "Interview Schedule" at bounding box center [454, 175] width 57 height 9
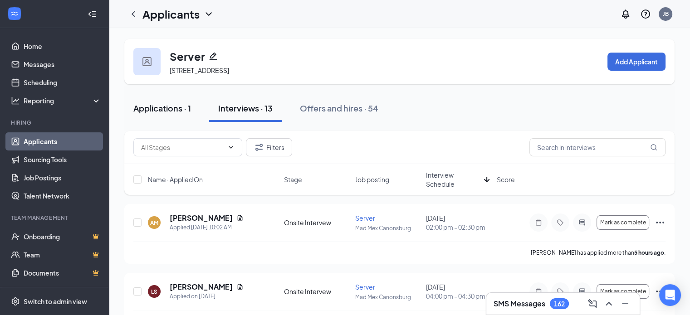
click at [156, 117] on button "Applications · 1" at bounding box center [162, 108] width 76 height 27
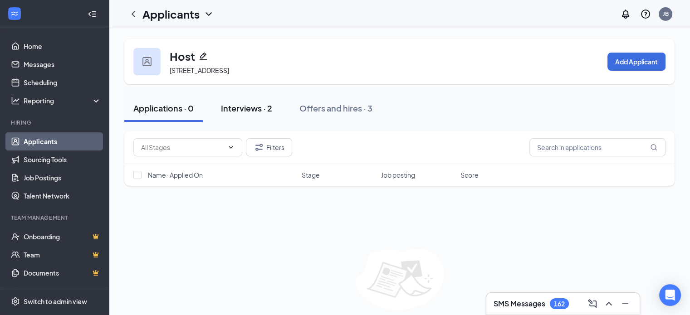
click at [241, 112] on div "Interviews · 2" at bounding box center [246, 108] width 51 height 11
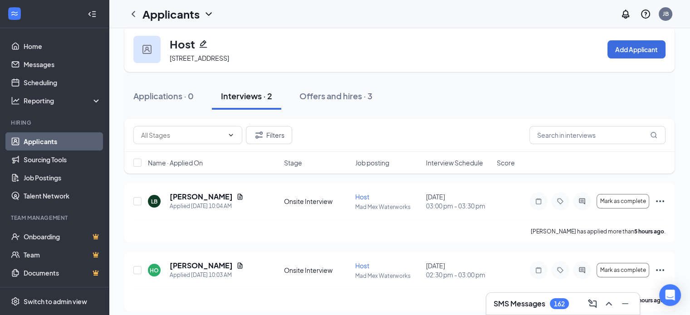
scroll to position [19, 0]
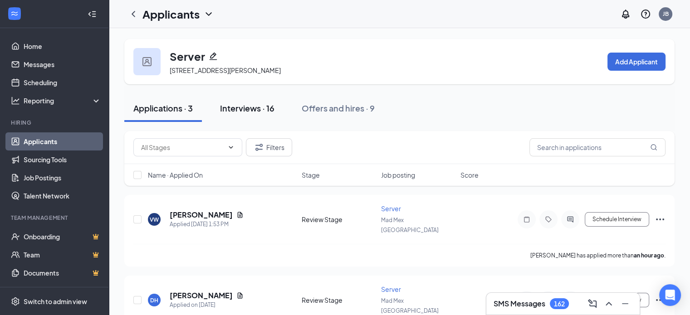
click at [259, 103] on div "Interviews · 16" at bounding box center [247, 108] width 54 height 11
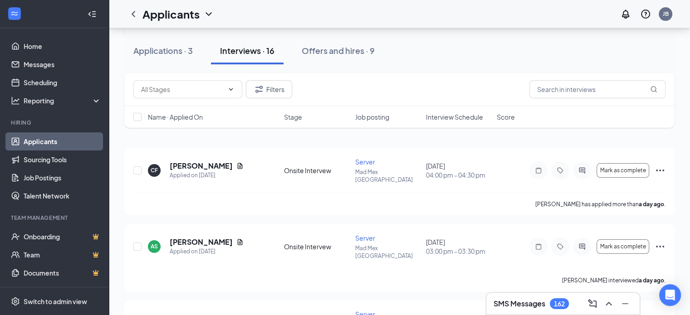
scroll to position [45, 0]
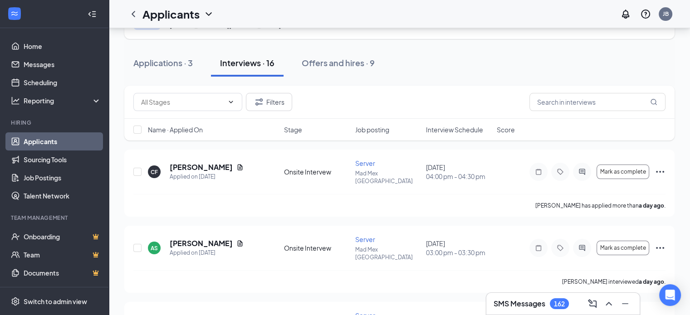
click at [464, 135] on div "Name · Applied On Stage Job posting Interview Schedule Score" at bounding box center [399, 130] width 550 height 22
click at [454, 130] on span "Interview Schedule" at bounding box center [454, 129] width 57 height 9
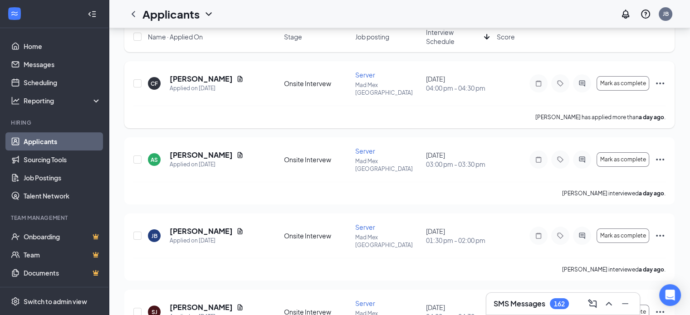
scroll to position [39, 0]
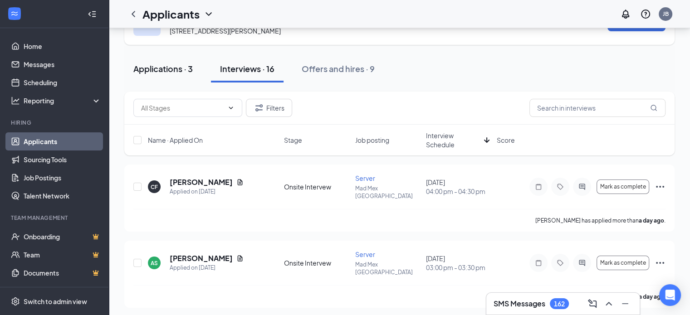
click at [186, 68] on div "Applications · 3" at bounding box center [162, 68] width 59 height 11
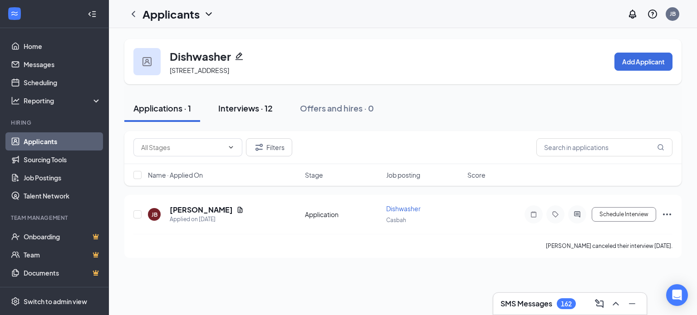
click at [233, 110] on div "Interviews · 12" at bounding box center [245, 108] width 54 height 11
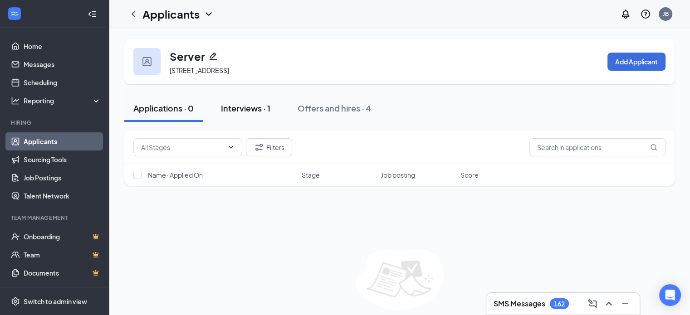
click at [254, 107] on div "Interviews · 1" at bounding box center [245, 108] width 49 height 11
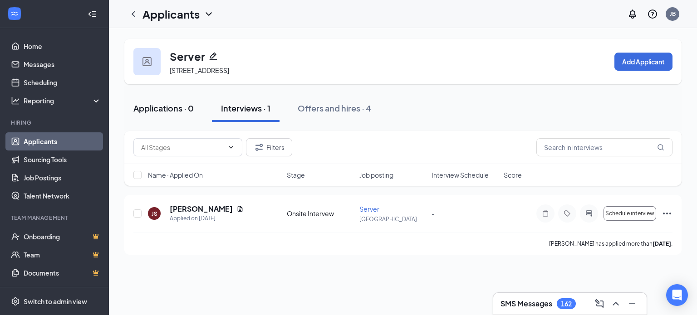
click at [179, 117] on button "Applications · 0" at bounding box center [163, 108] width 78 height 27
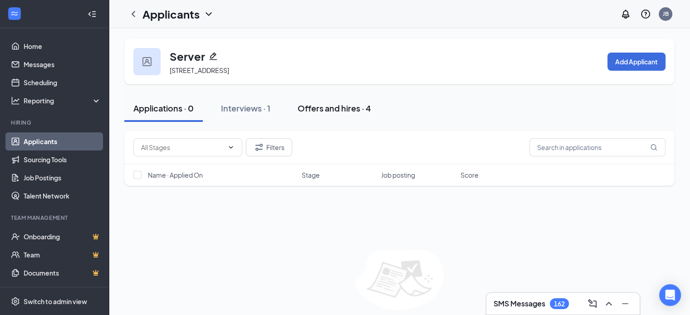
click at [333, 117] on button "Offers and hires · 4" at bounding box center [334, 108] width 92 height 27
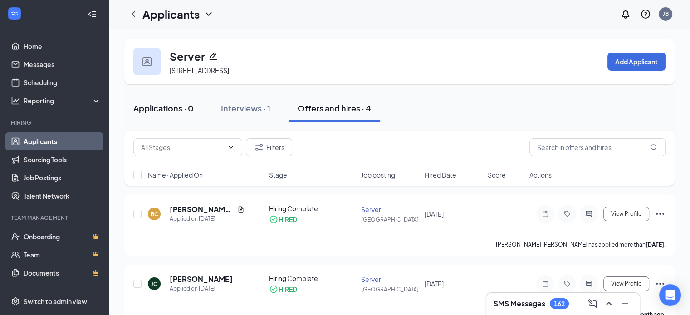
click at [188, 107] on div "Applications · 0" at bounding box center [163, 108] width 60 height 11
